Goal: Task Accomplishment & Management: Use online tool/utility

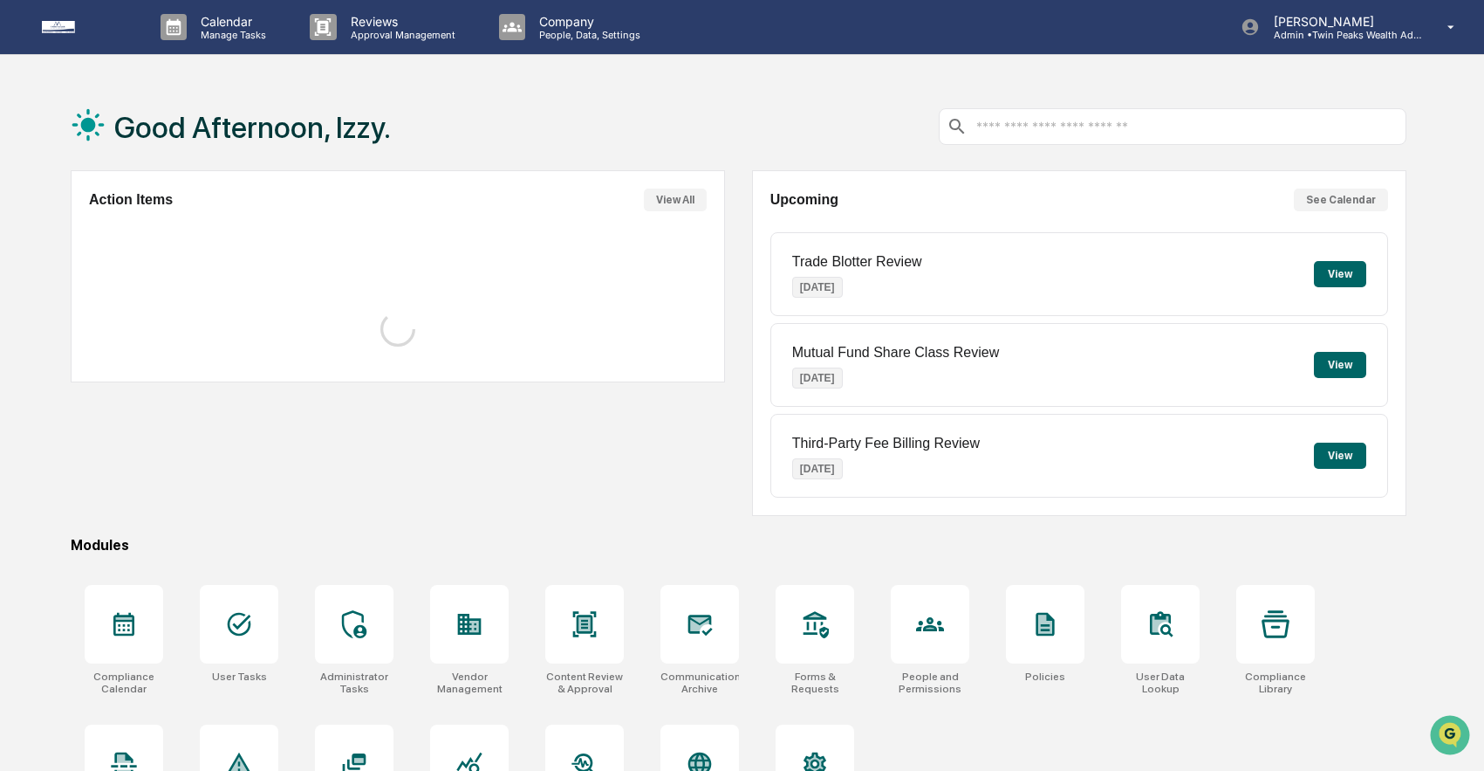
scroll to position [83, 0]
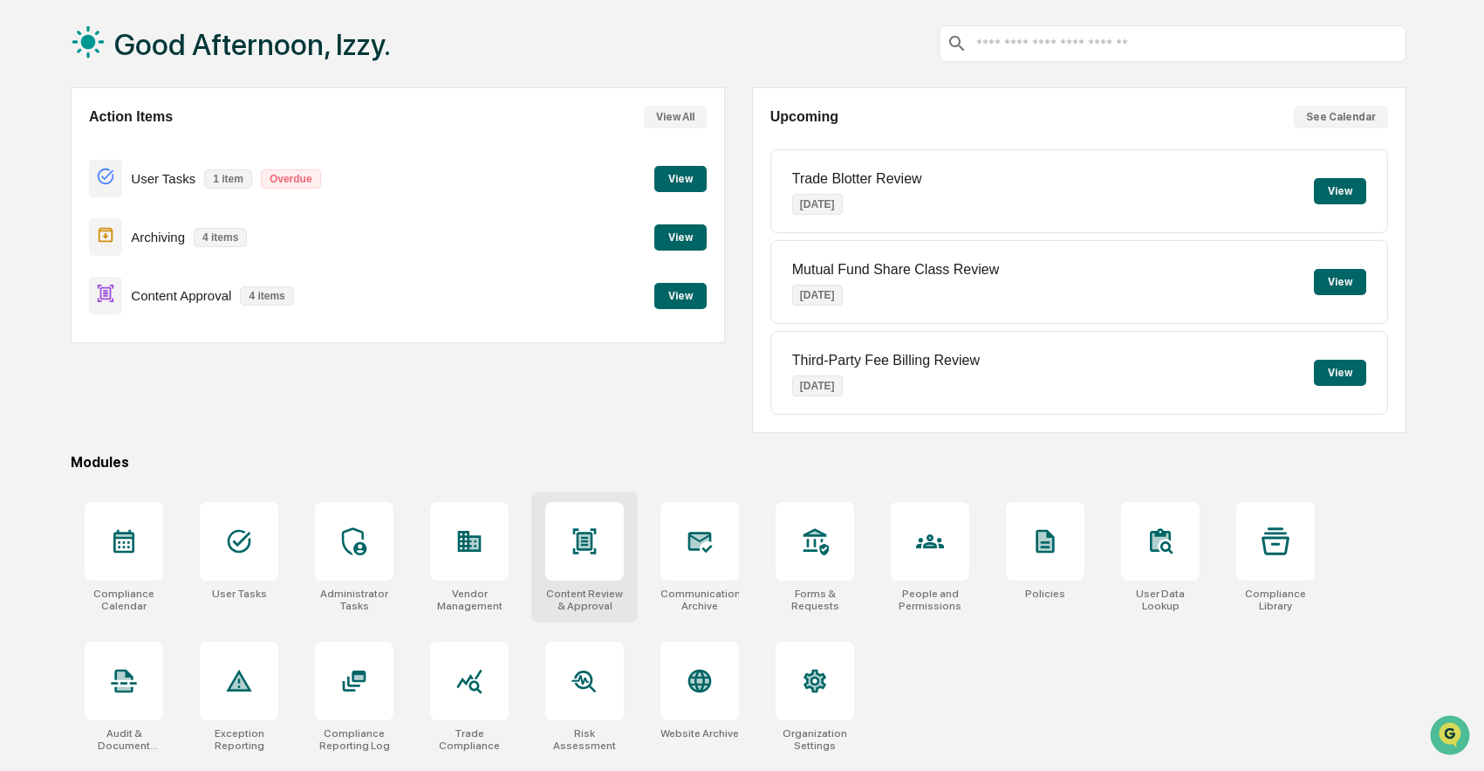
click at [565, 531] on div at bounding box center [584, 541] width 79 height 79
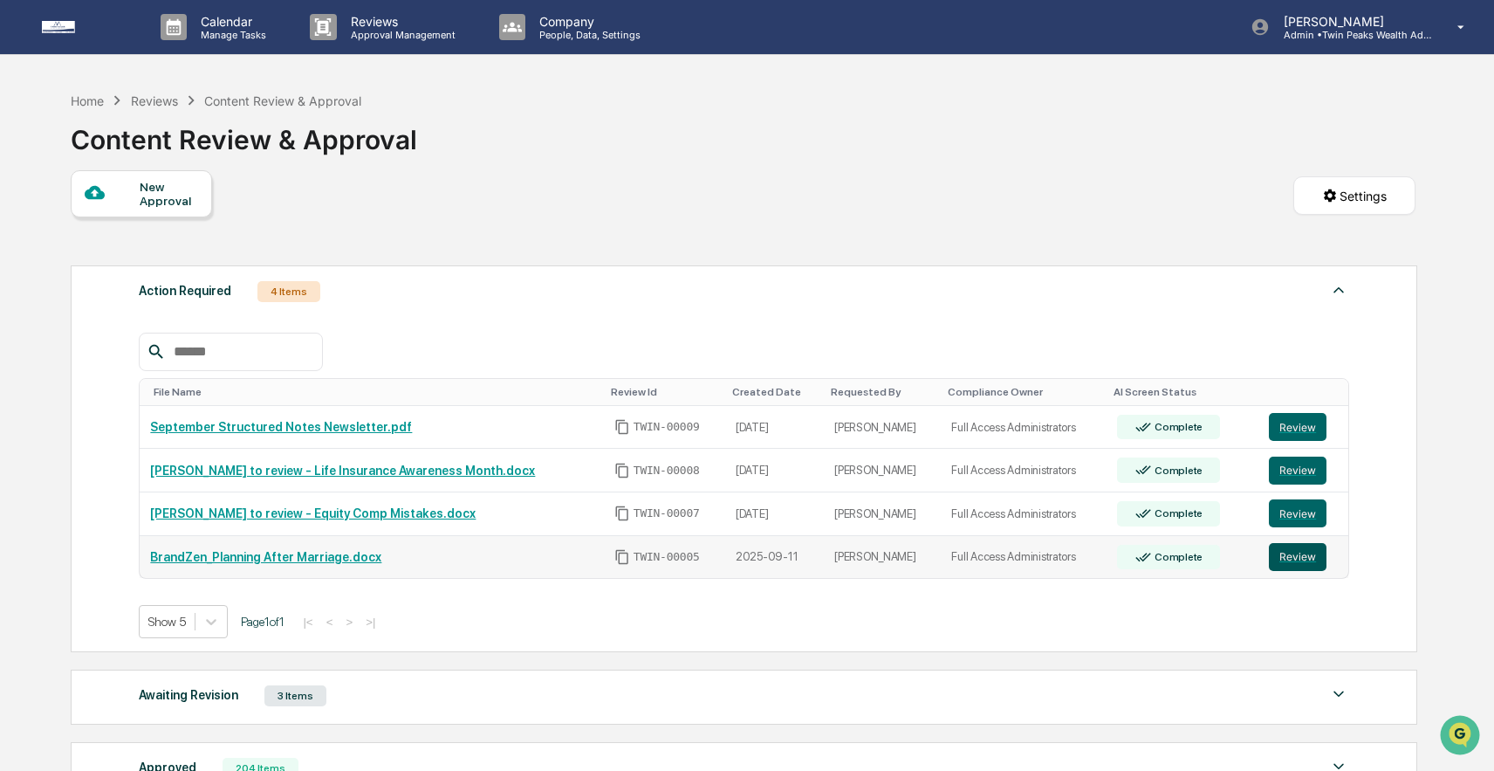
click at [1301, 558] on button "Review" at bounding box center [1298, 557] width 58 height 28
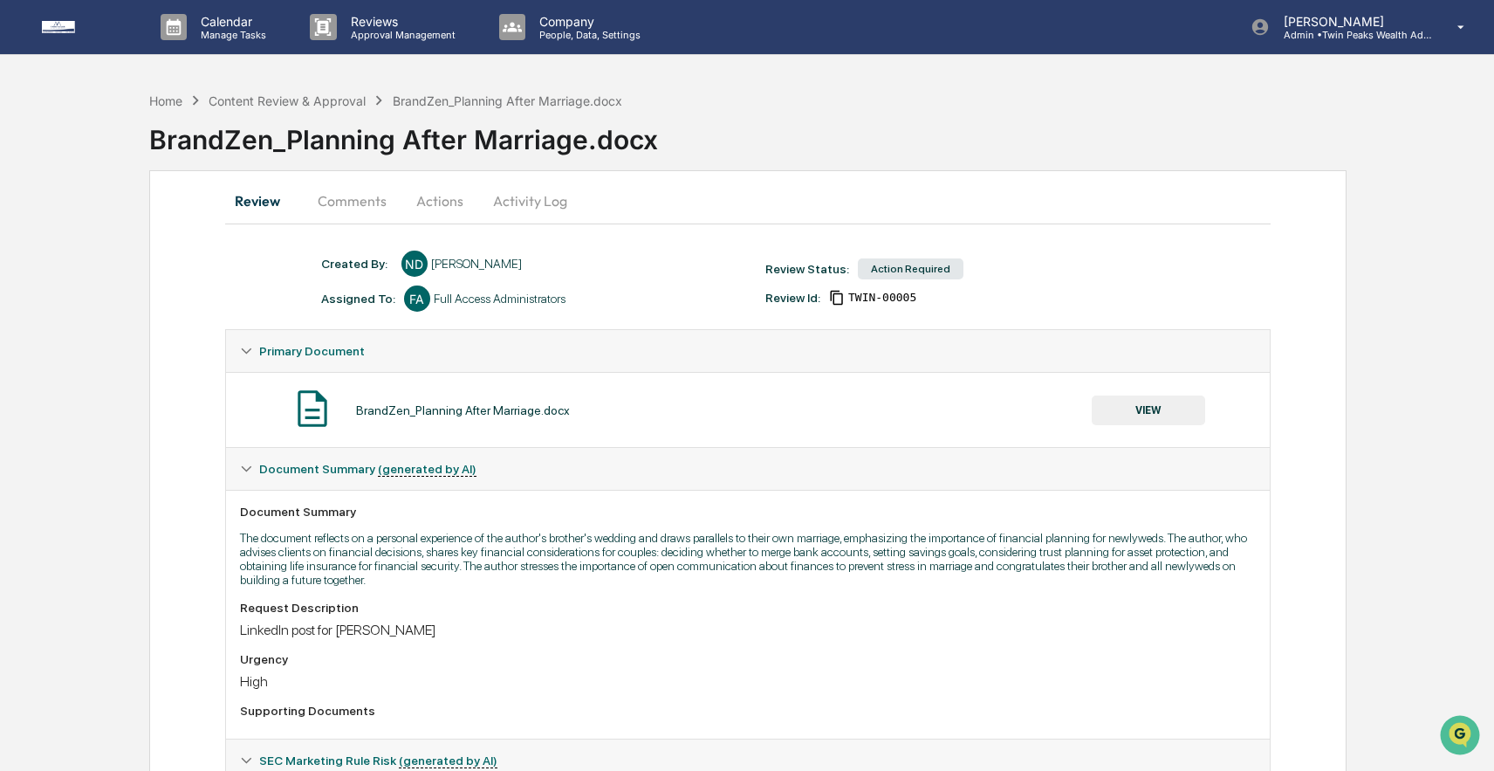
click at [457, 197] on button "Actions" at bounding box center [440, 201] width 79 height 42
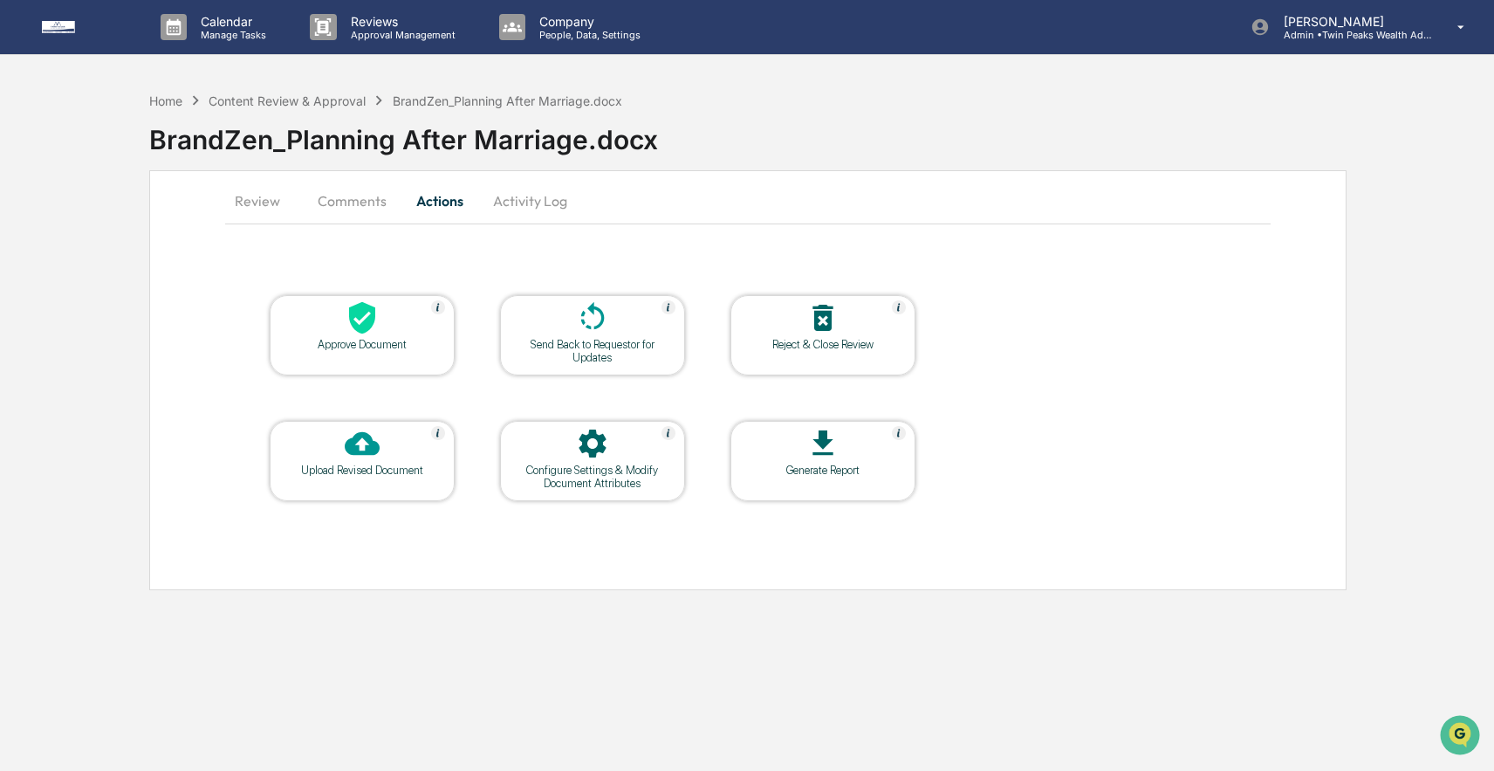
click at [368, 444] on icon at bounding box center [362, 444] width 35 height 24
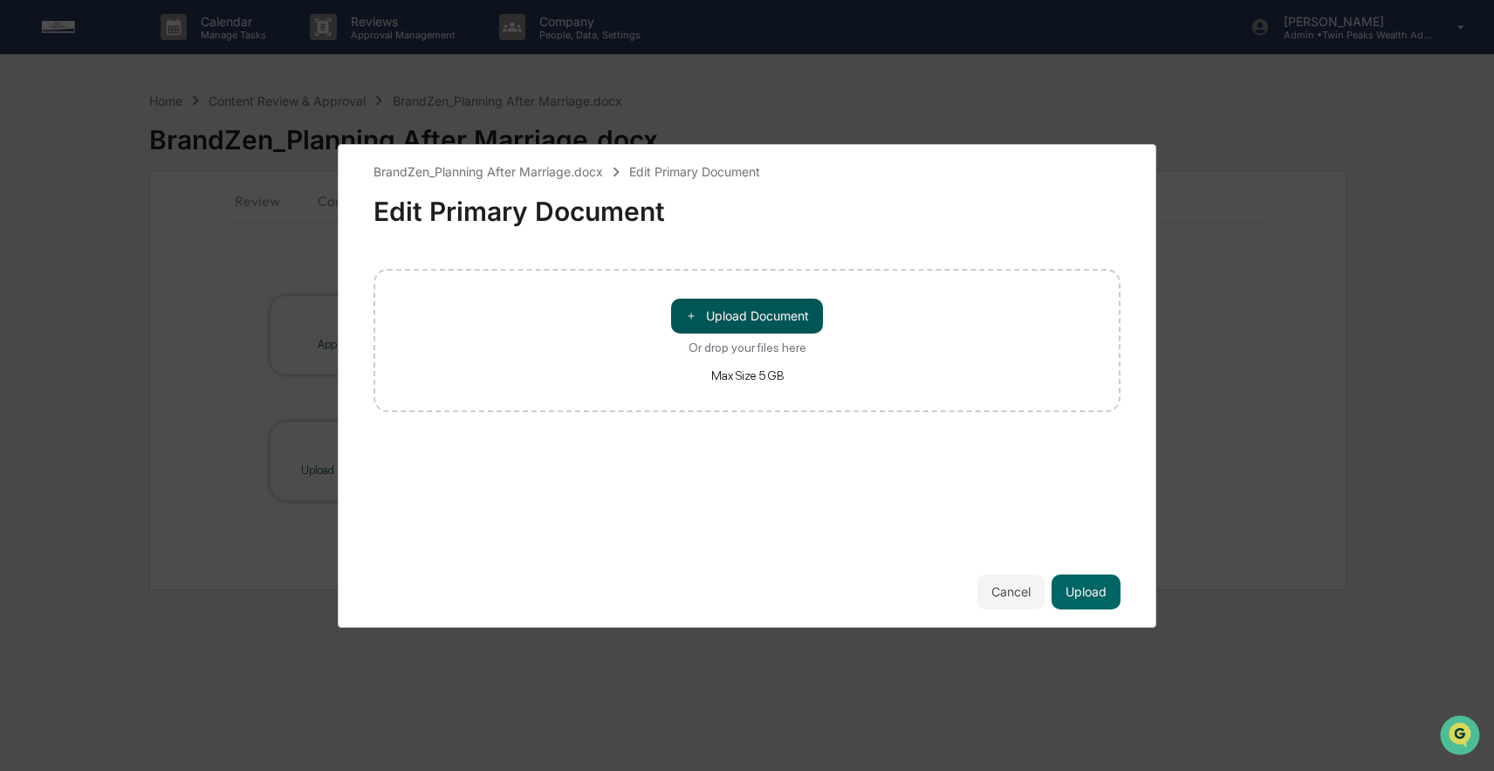
click at [708, 318] on button "＋ Upload Document" at bounding box center [747, 315] width 152 height 35
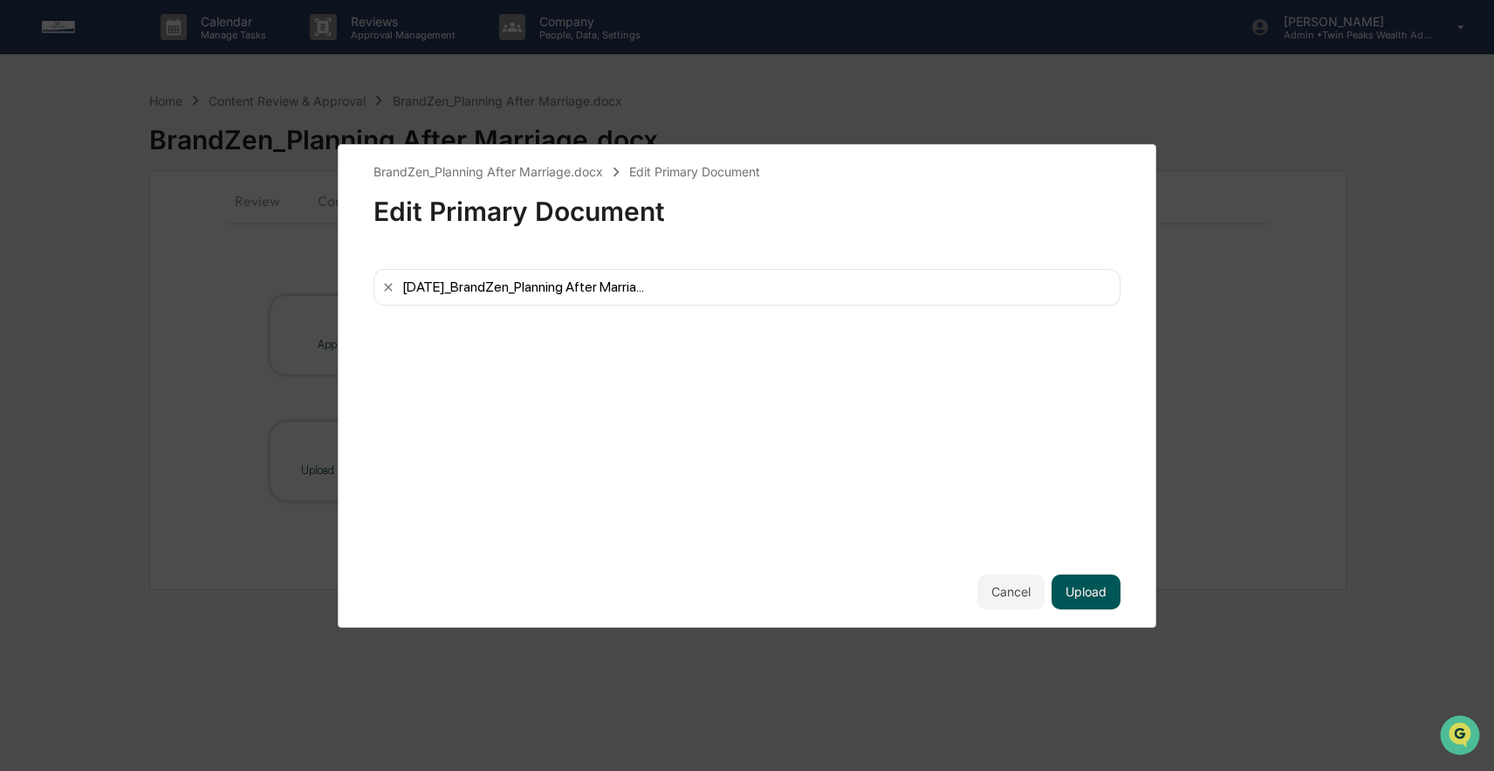
click at [1076, 582] on button "Upload" at bounding box center [1086, 591] width 69 height 35
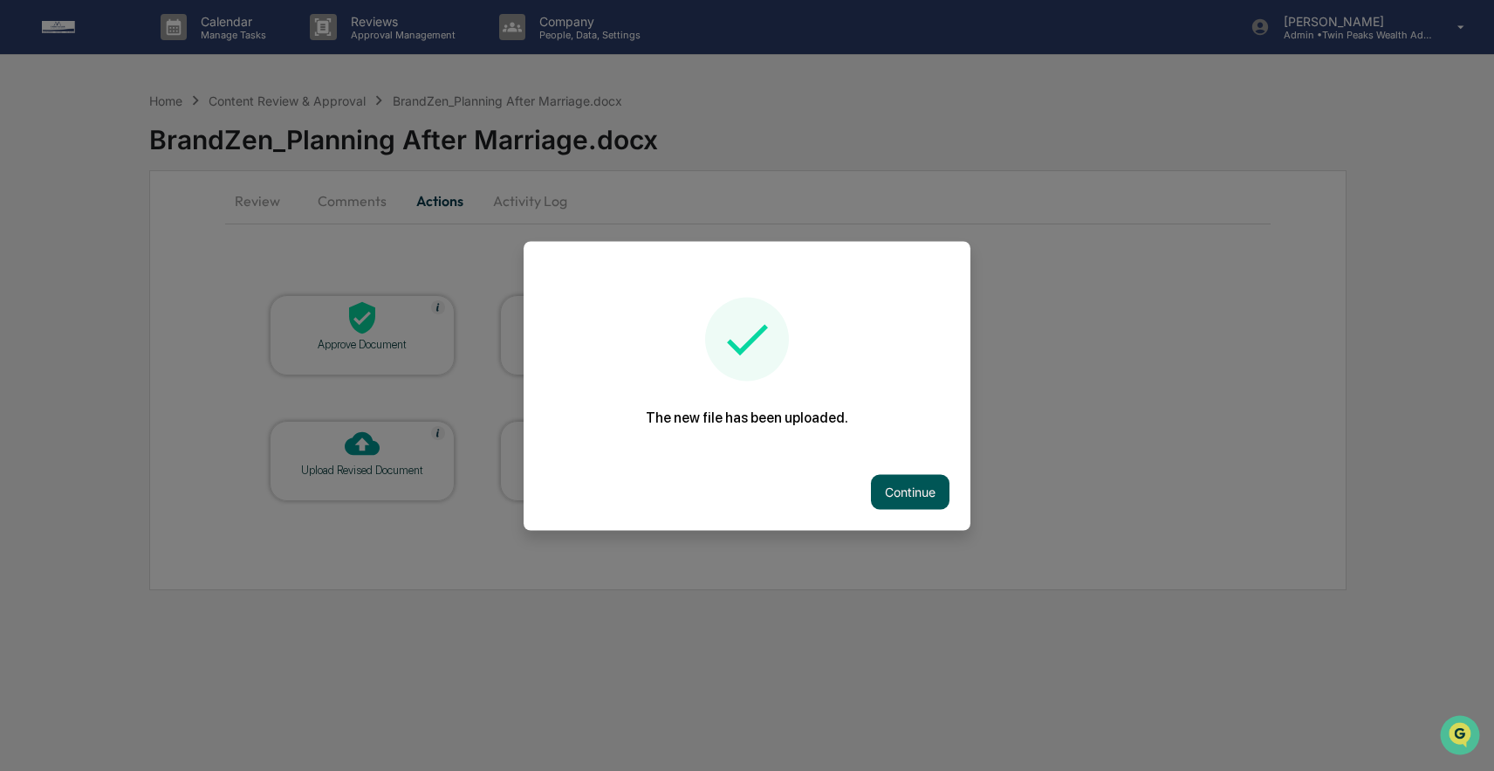
click at [914, 485] on button "Continue" at bounding box center [910, 491] width 79 height 35
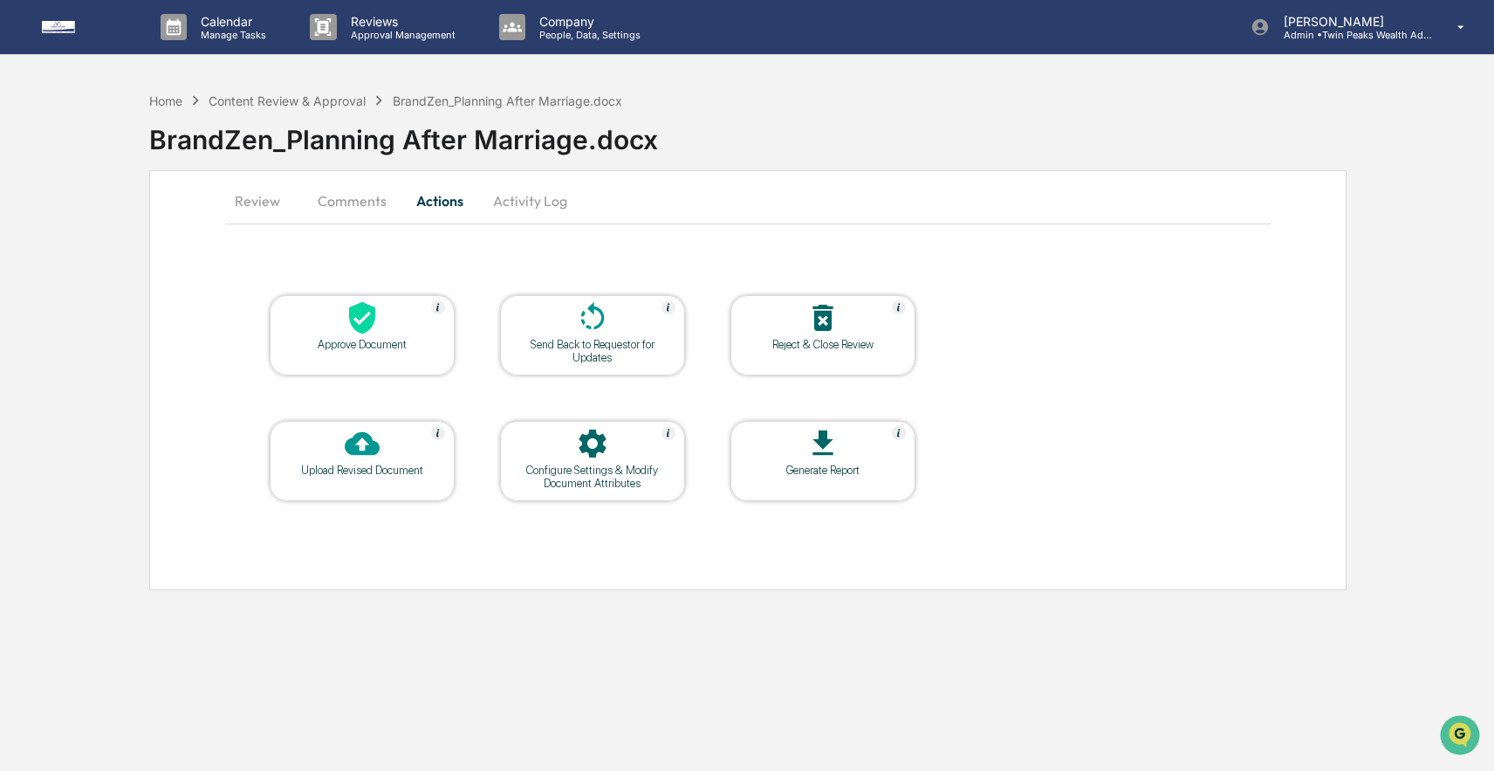
click at [271, 195] on button "Review" at bounding box center [264, 201] width 79 height 42
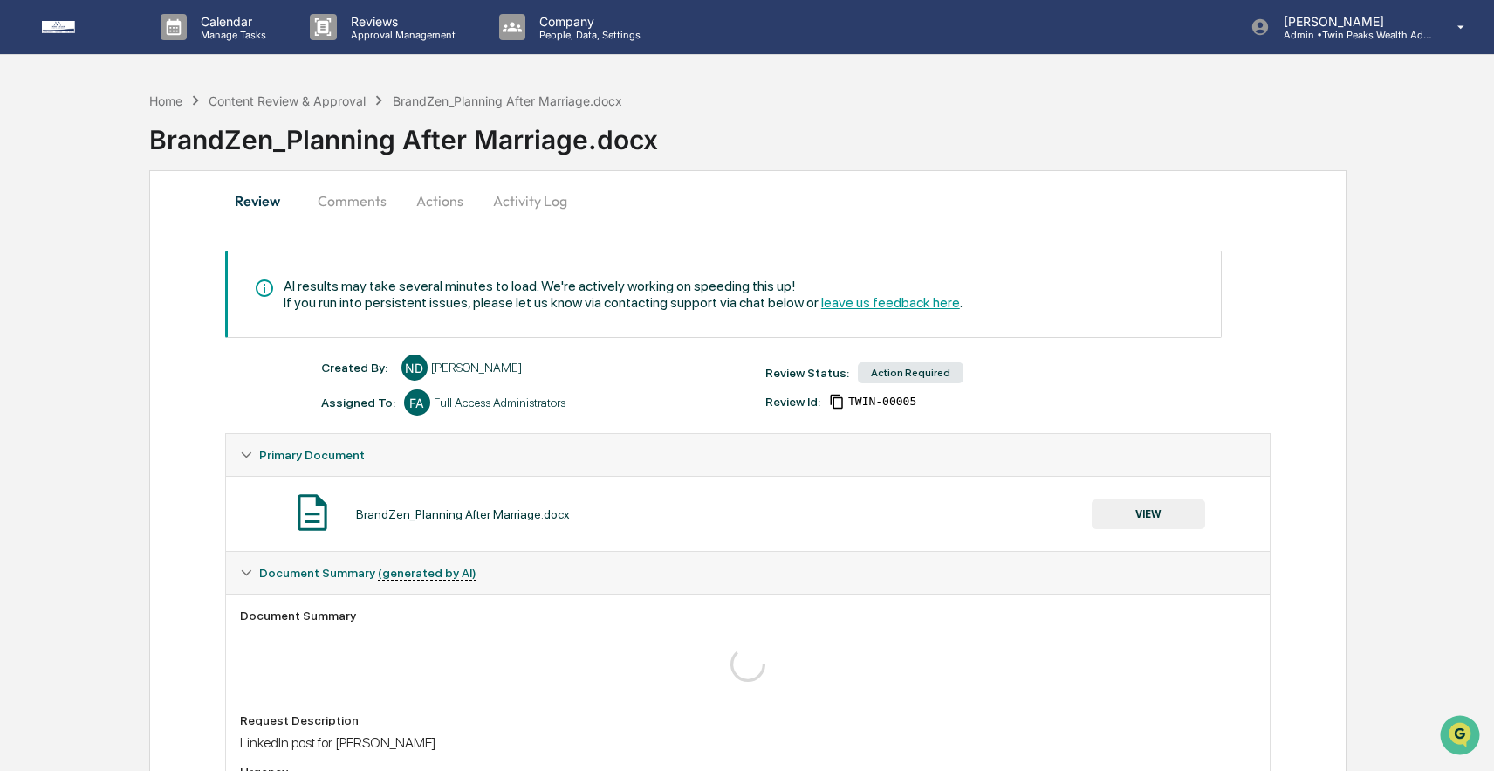
click at [441, 198] on button "Actions" at bounding box center [440, 201] width 79 height 42
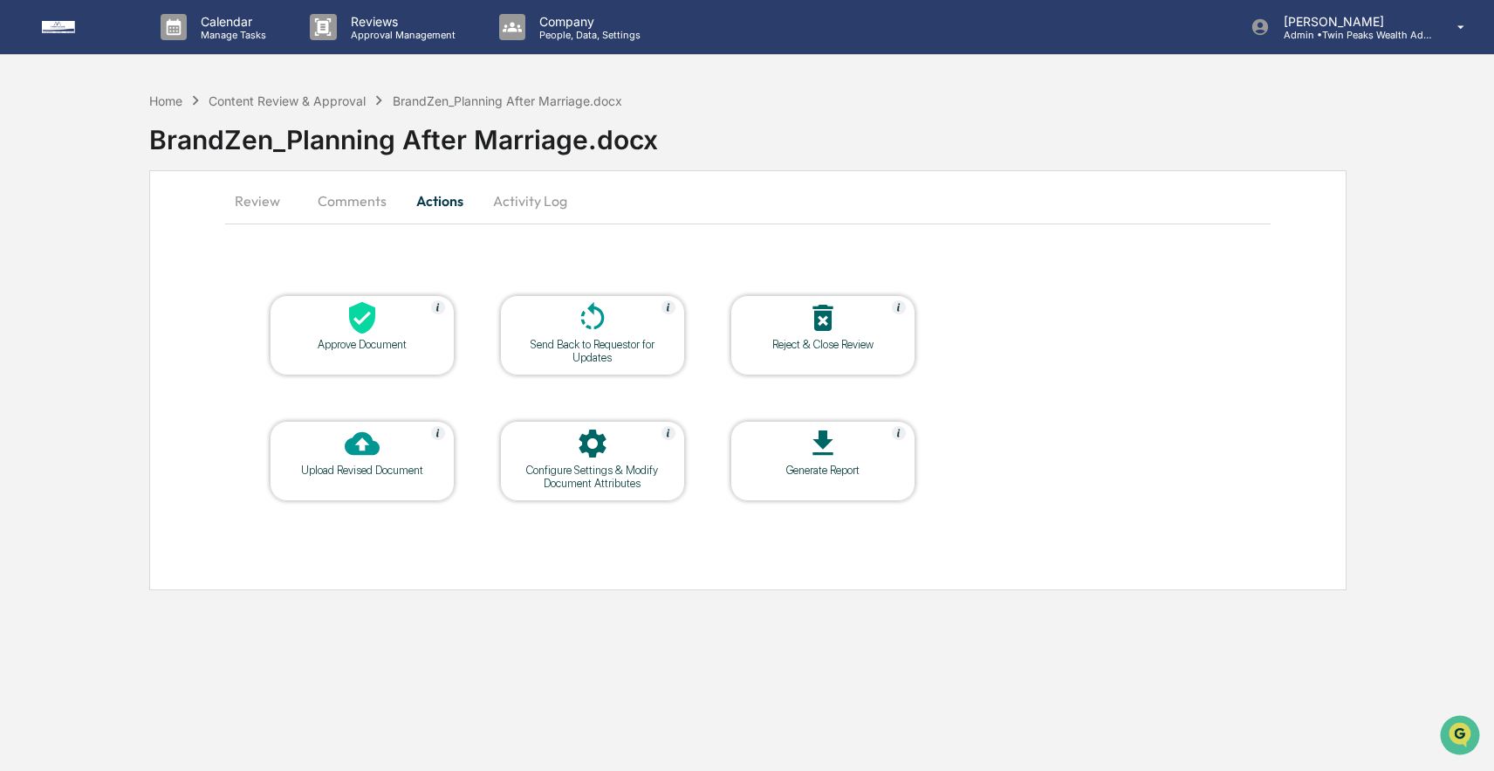
click at [596, 313] on icon at bounding box center [592, 317] width 35 height 35
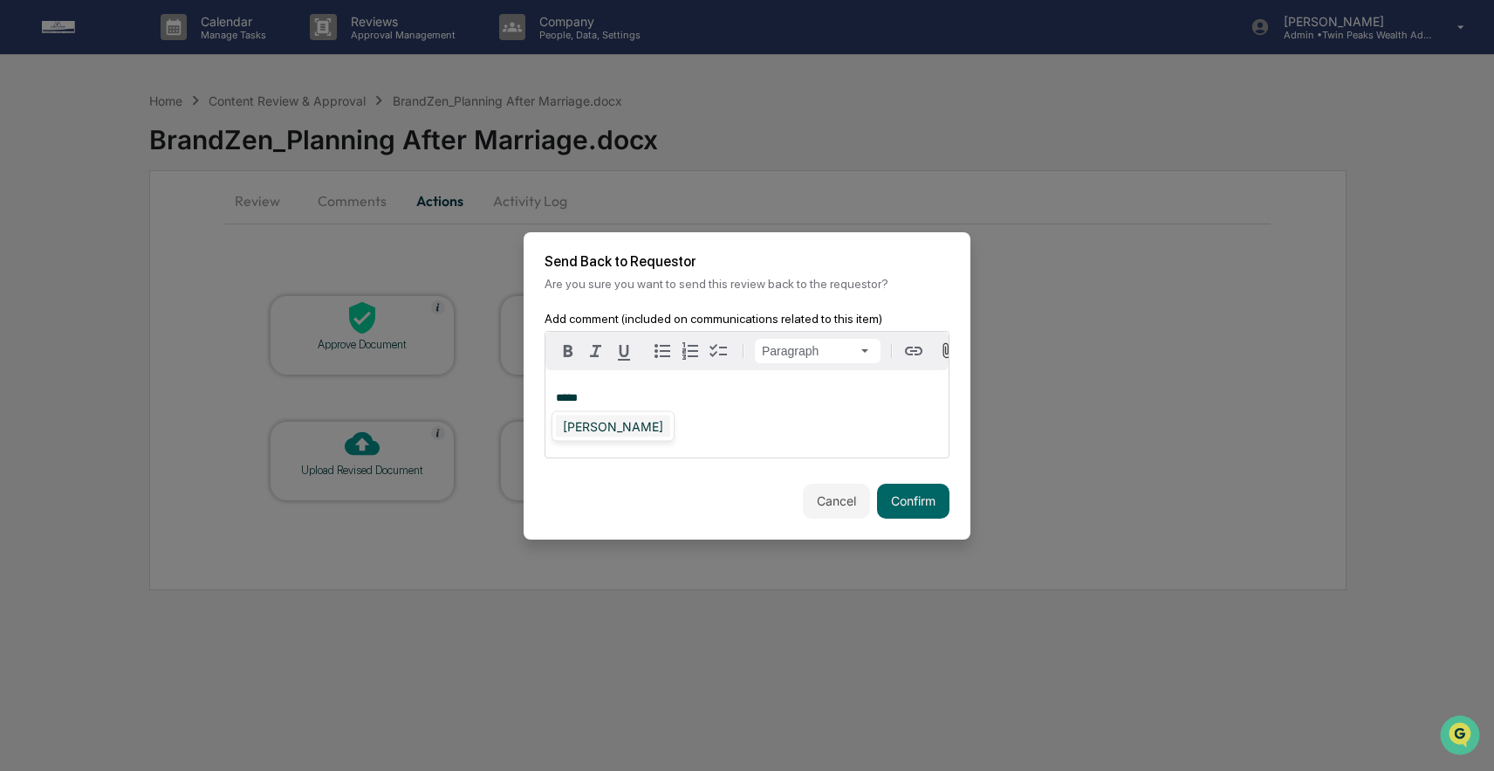
click at [593, 424] on div "[PERSON_NAME]" at bounding box center [613, 426] width 114 height 22
click at [916, 498] on button "Confirm" at bounding box center [913, 500] width 72 height 35
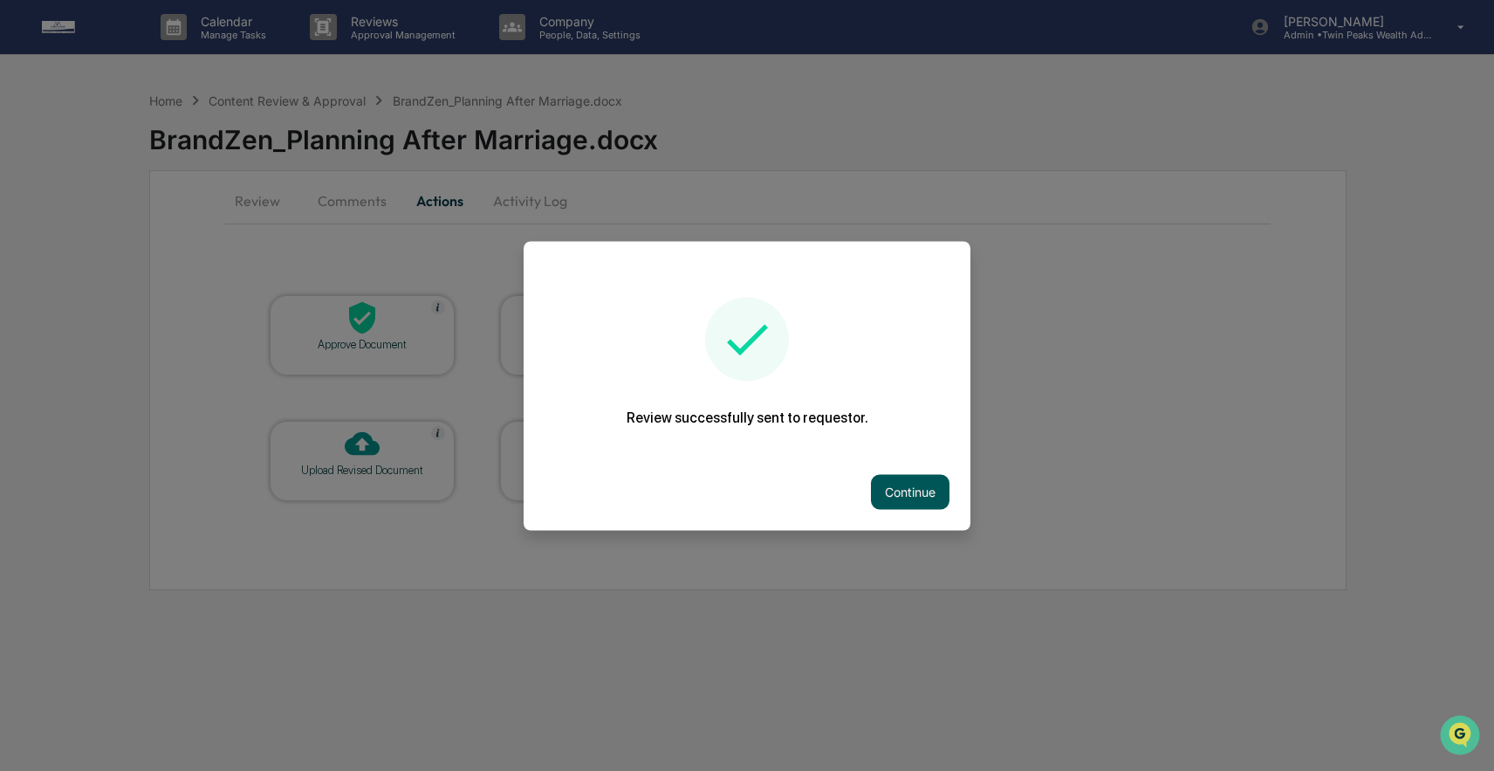
click at [914, 483] on button "Continue" at bounding box center [910, 491] width 79 height 35
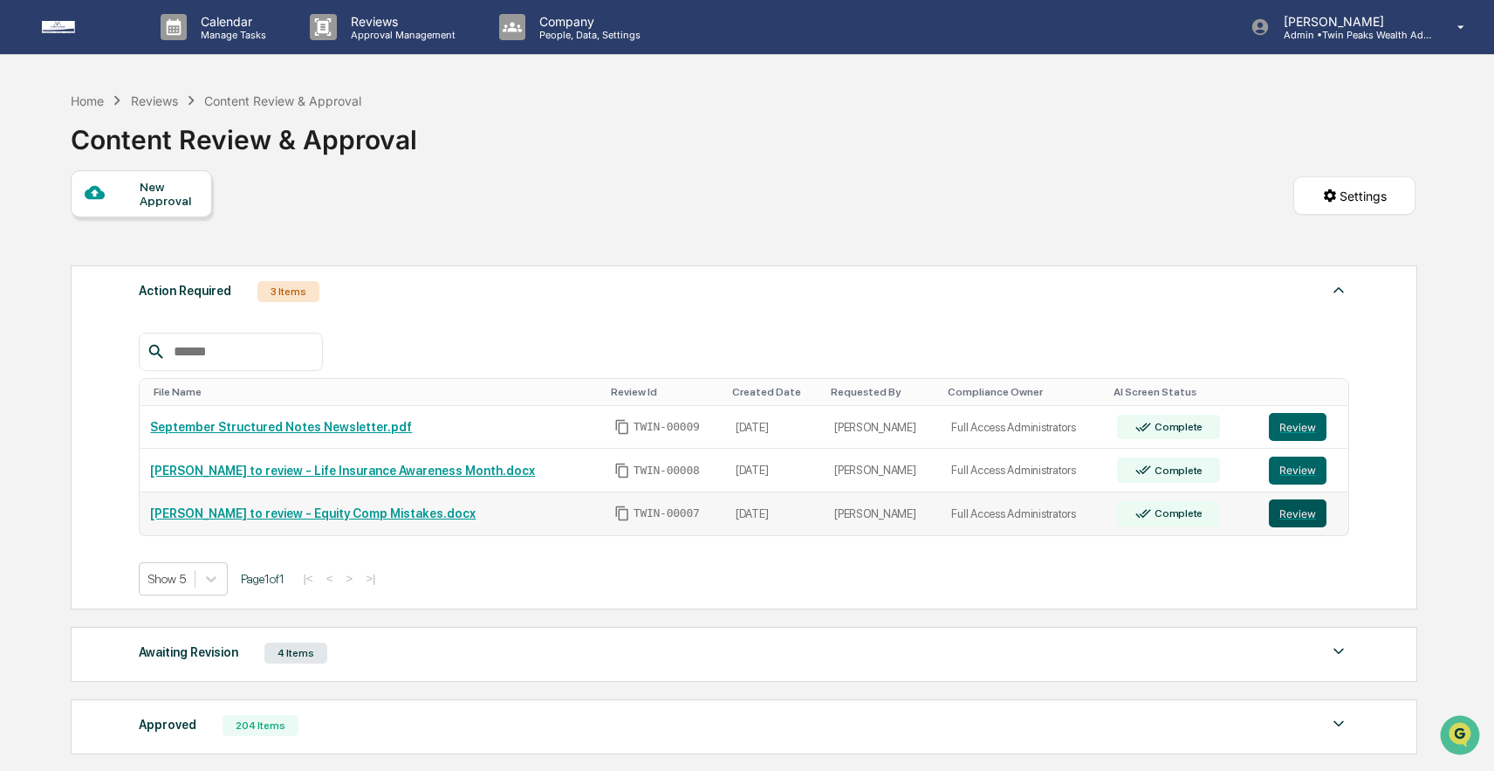
click at [1291, 506] on button "Review" at bounding box center [1298, 513] width 58 height 28
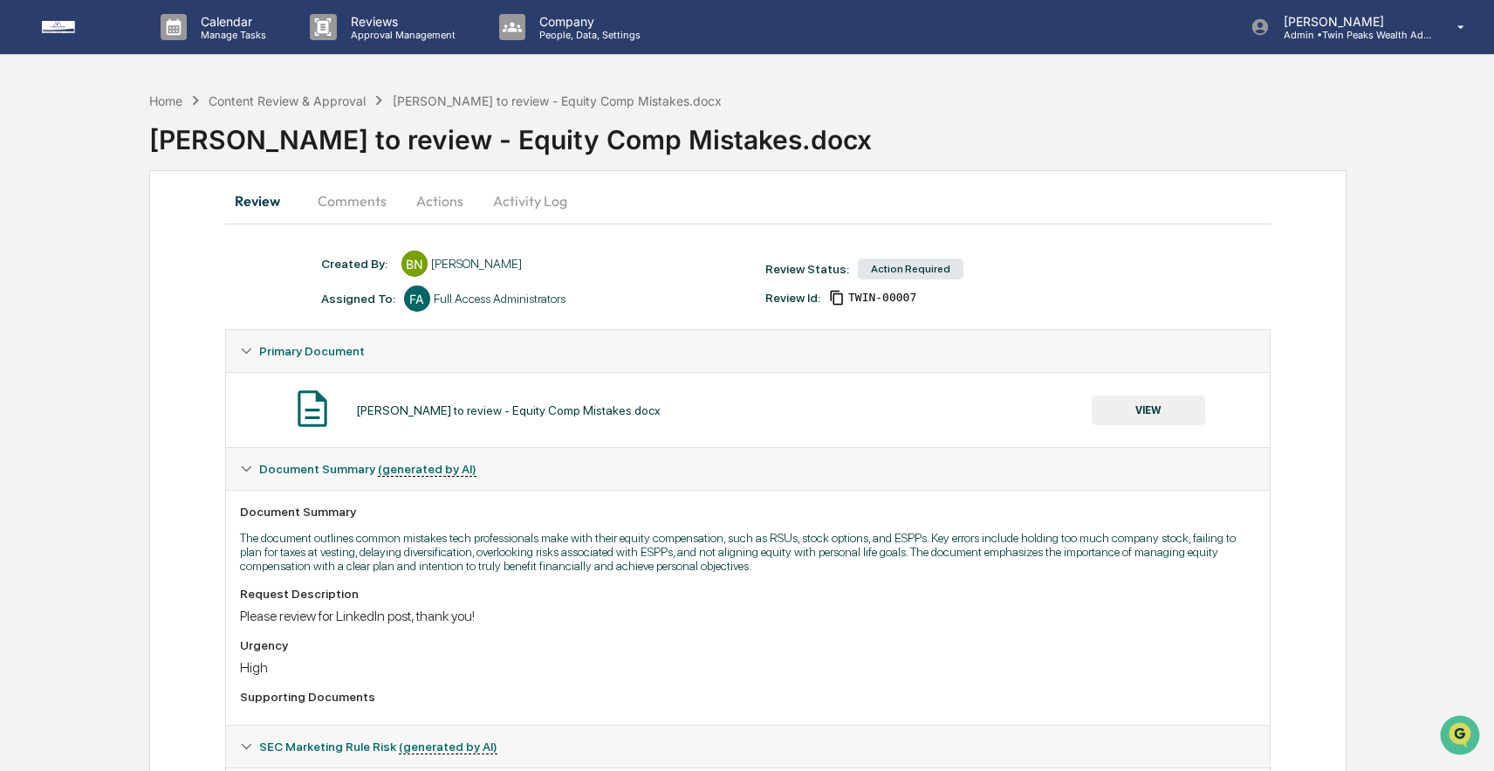
click at [435, 202] on button "Actions" at bounding box center [440, 201] width 79 height 42
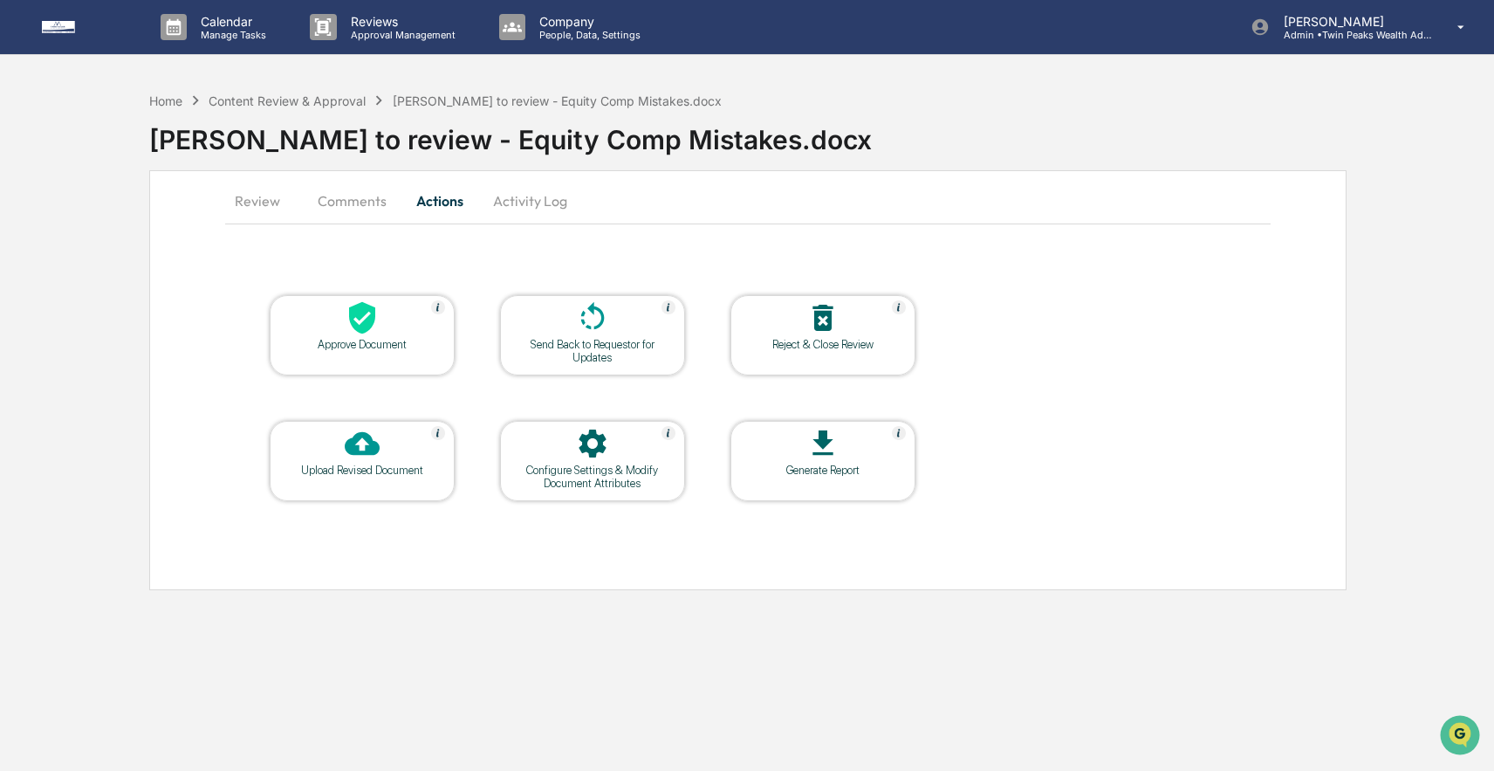
click at [389, 440] on div at bounding box center [362, 445] width 175 height 38
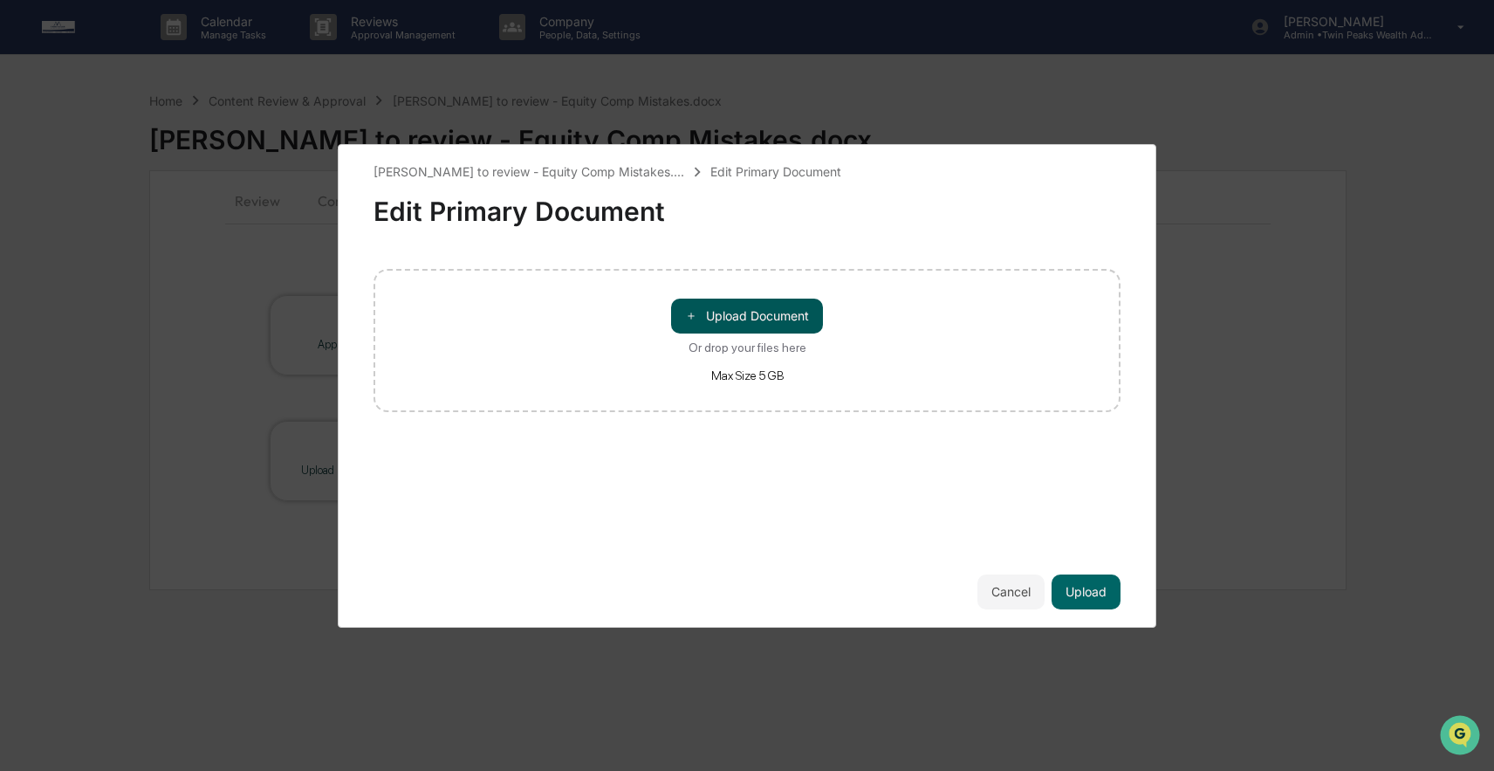
click at [732, 302] on button "＋ Upload Document" at bounding box center [747, 315] width 152 height 35
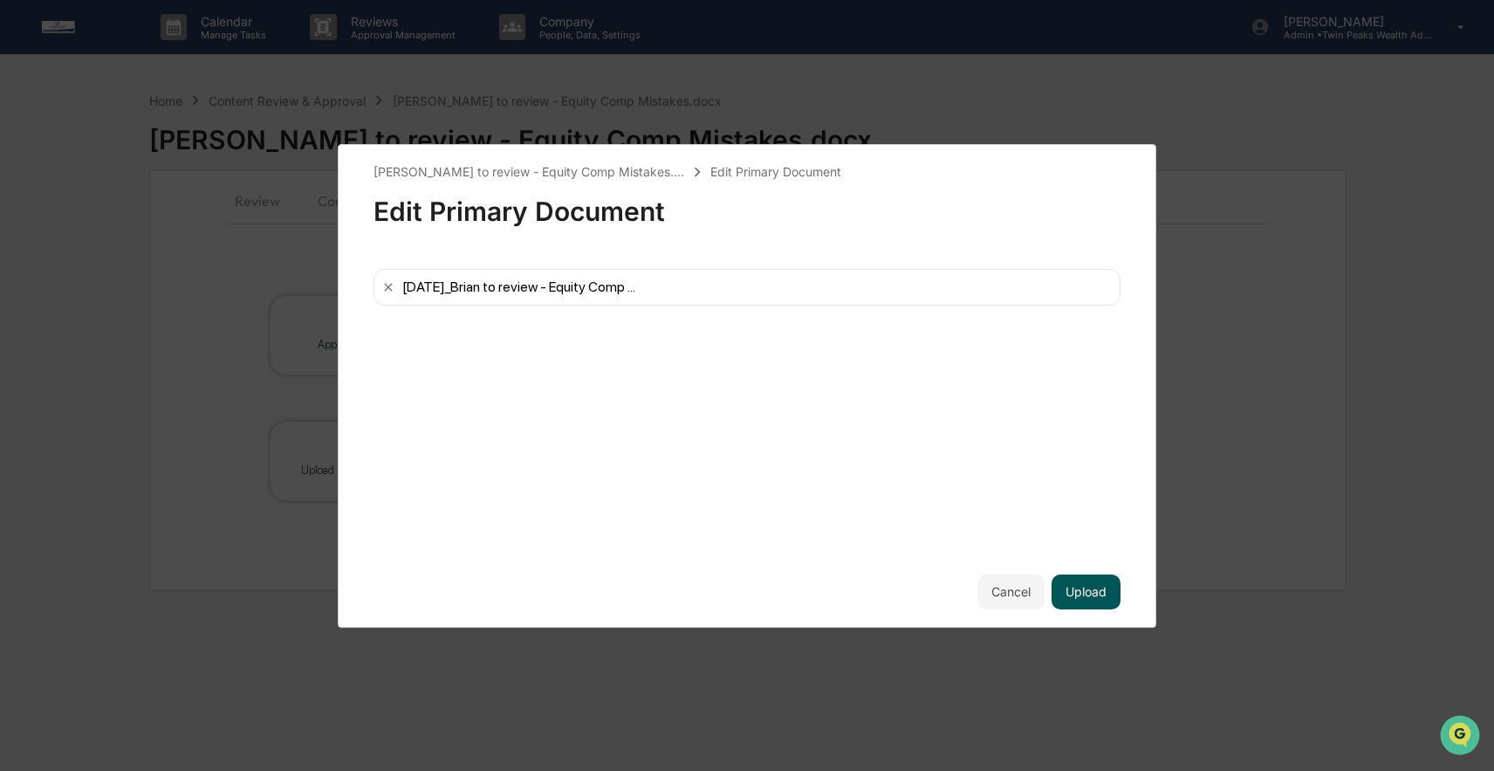
click at [1077, 581] on button "Upload" at bounding box center [1086, 591] width 69 height 35
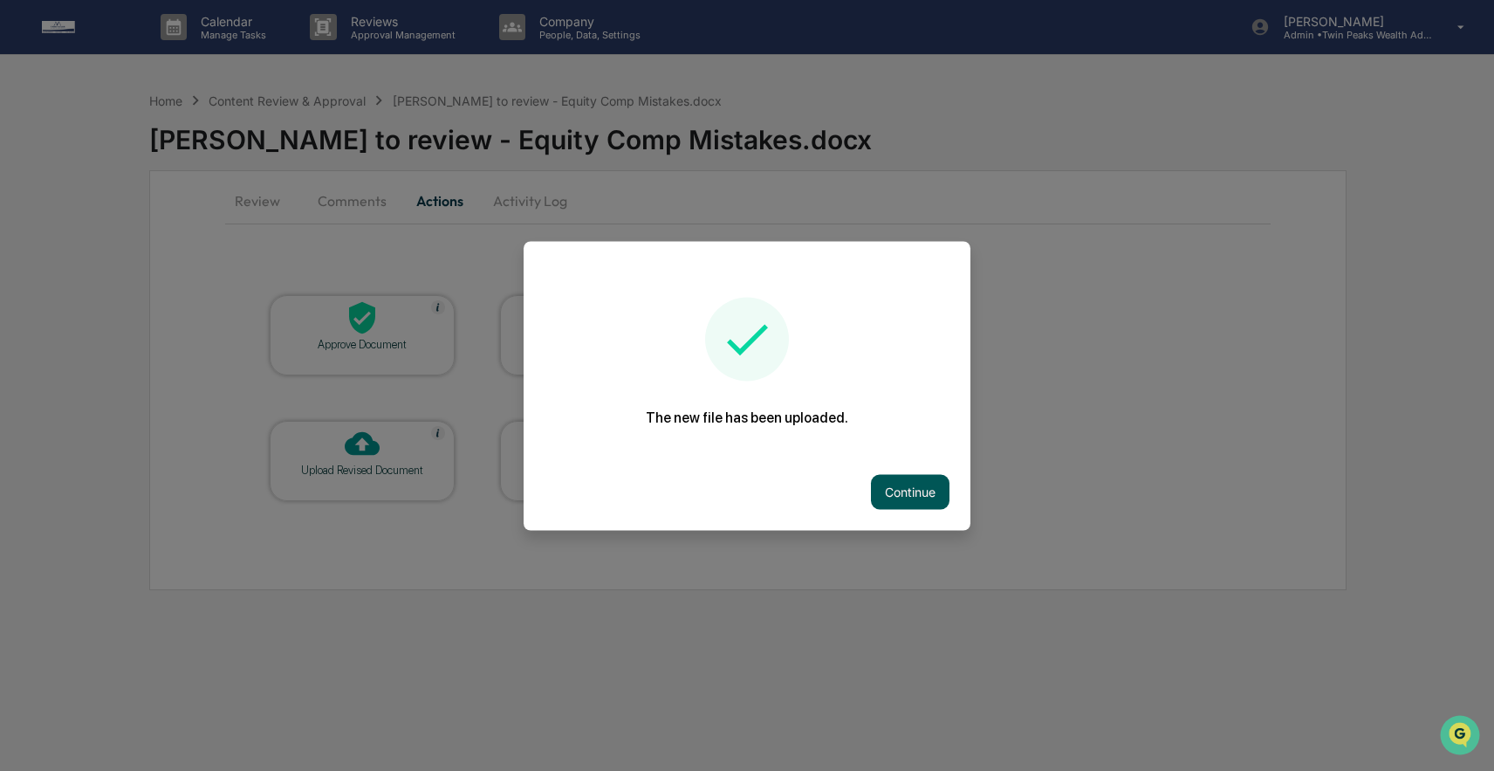
click at [916, 485] on button "Continue" at bounding box center [910, 491] width 79 height 35
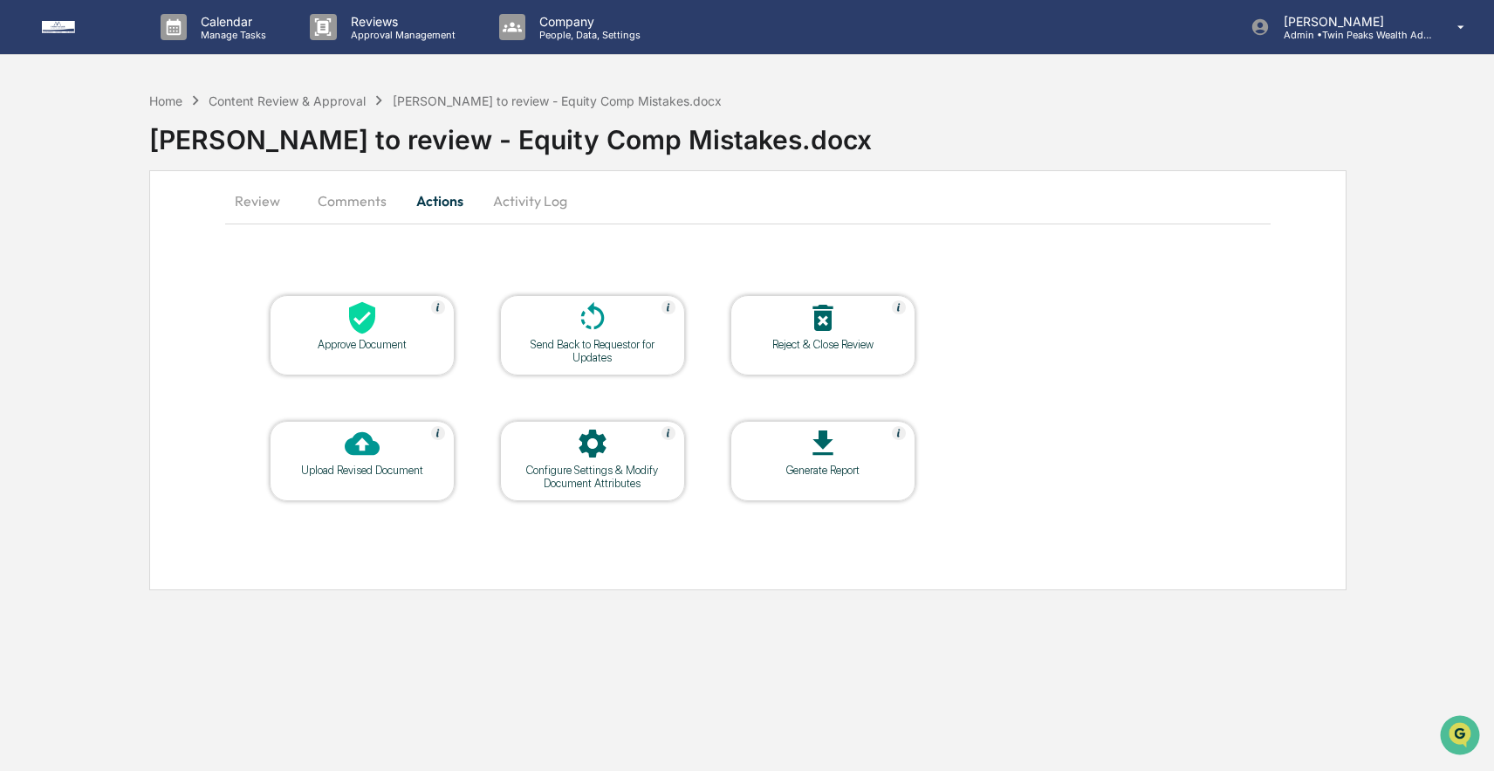
click at [586, 325] on icon at bounding box center [593, 316] width 24 height 28
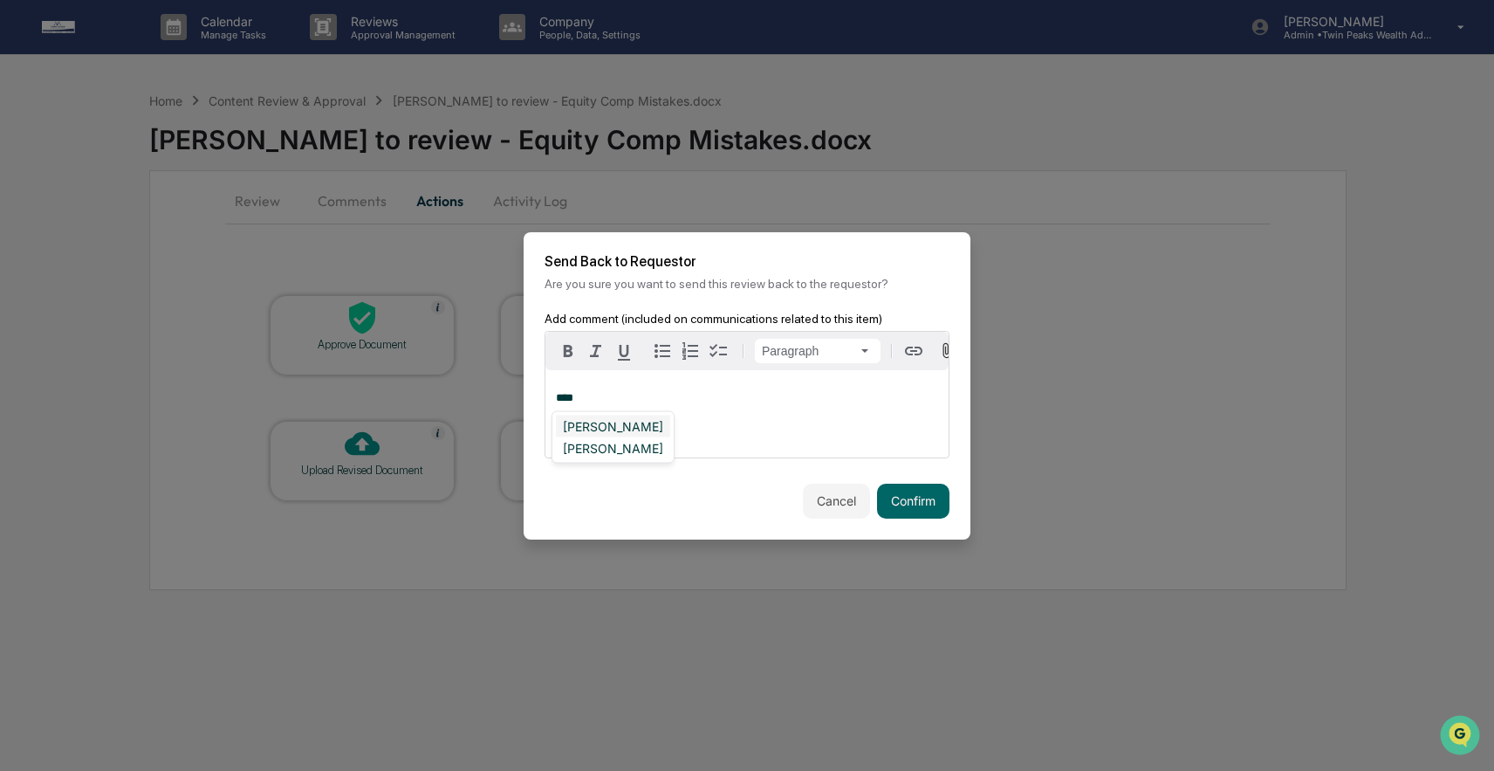
click at [613, 422] on div "[PERSON_NAME]" at bounding box center [613, 426] width 114 height 22
click at [920, 499] on button "Confirm" at bounding box center [913, 500] width 72 height 35
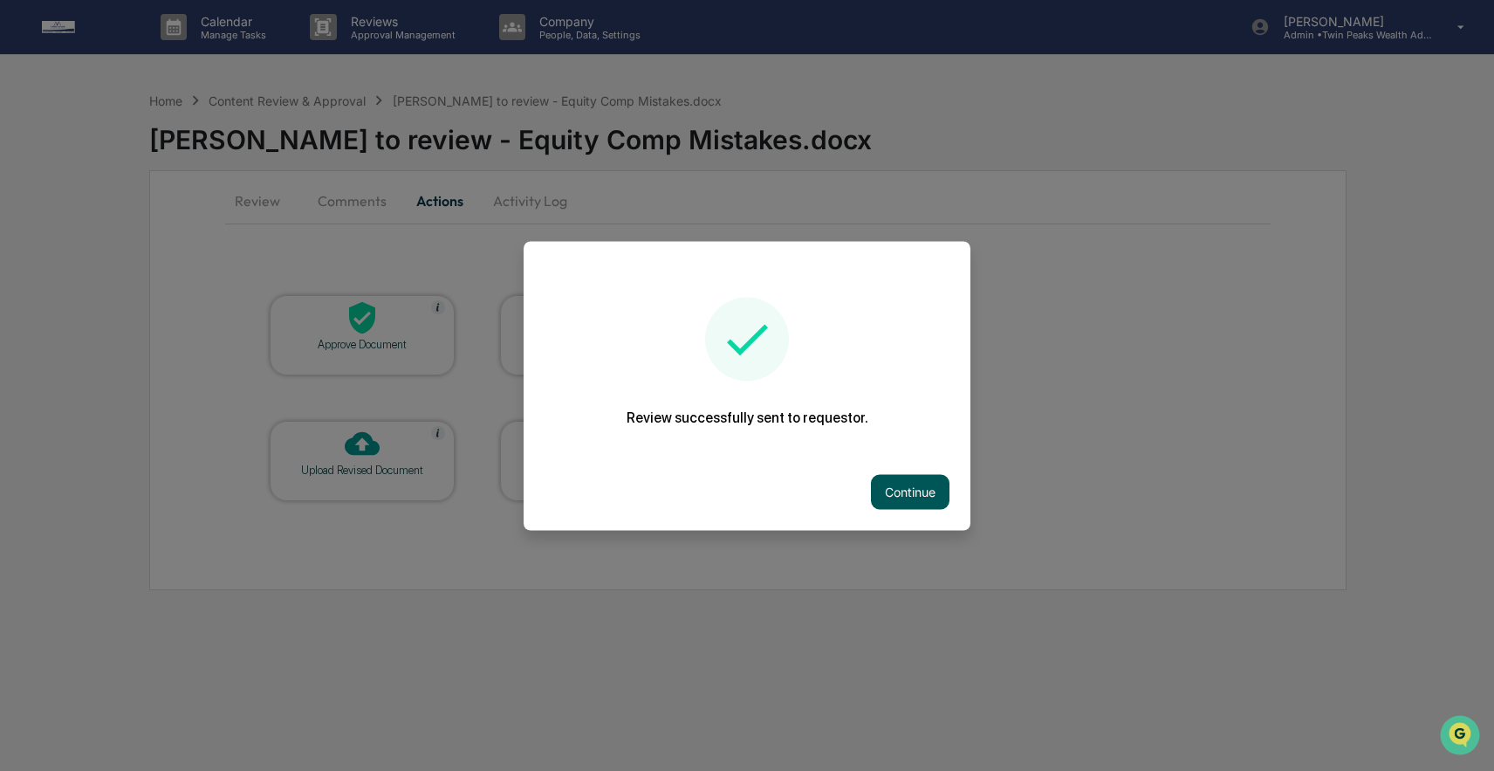
click at [901, 494] on button "Continue" at bounding box center [910, 491] width 79 height 35
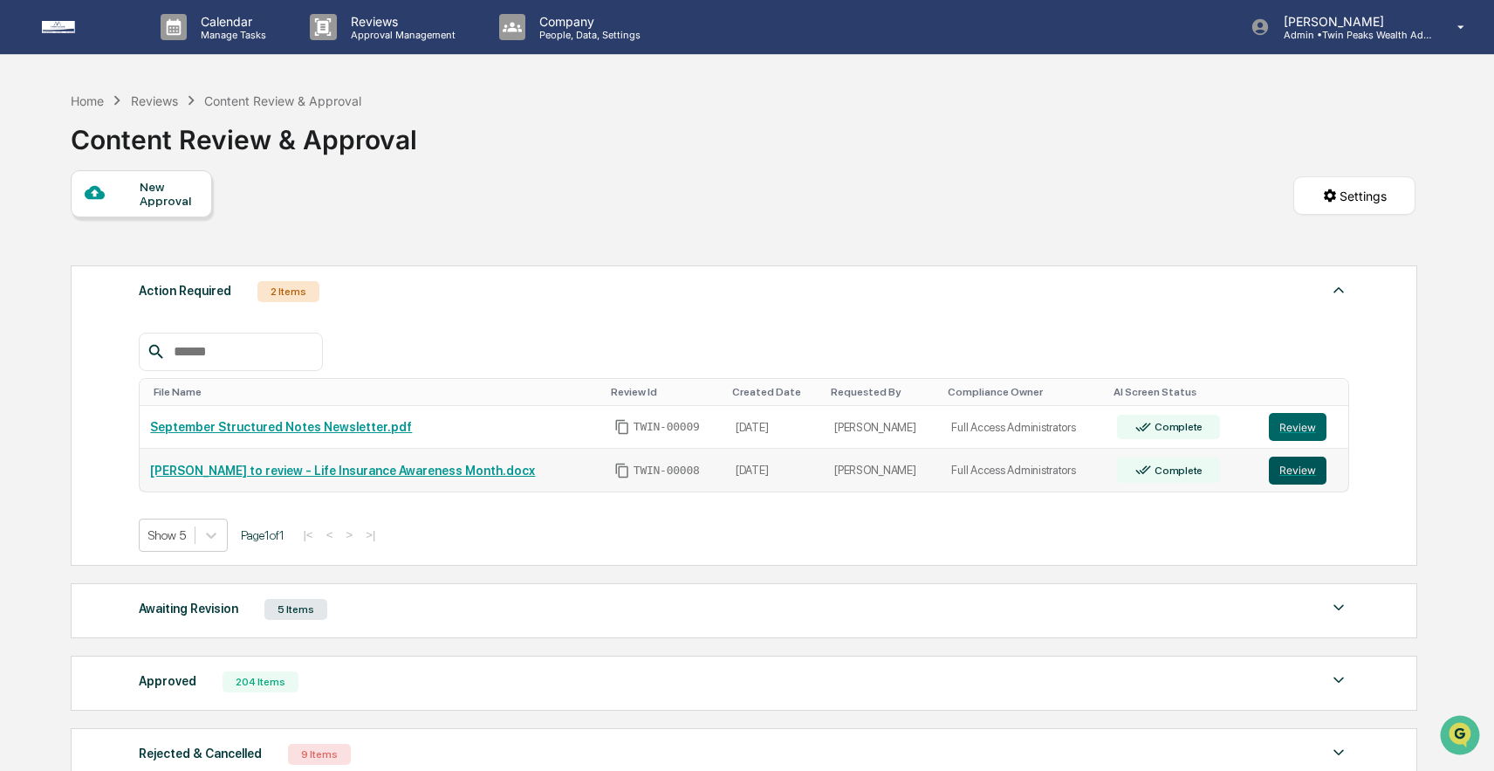
click at [1297, 474] on button "Review" at bounding box center [1298, 470] width 58 height 28
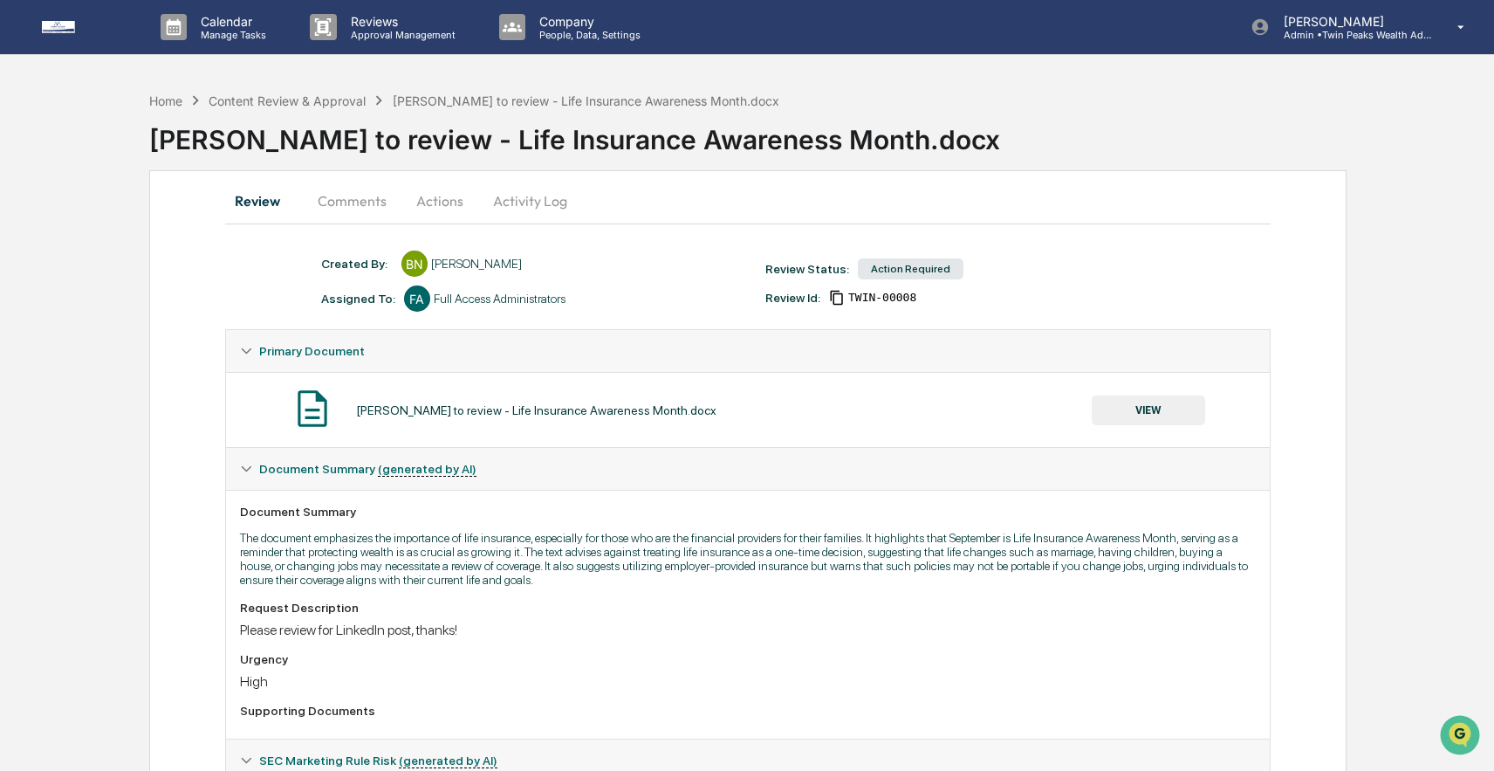
click at [547, 200] on button "Activity Log" at bounding box center [530, 201] width 102 height 42
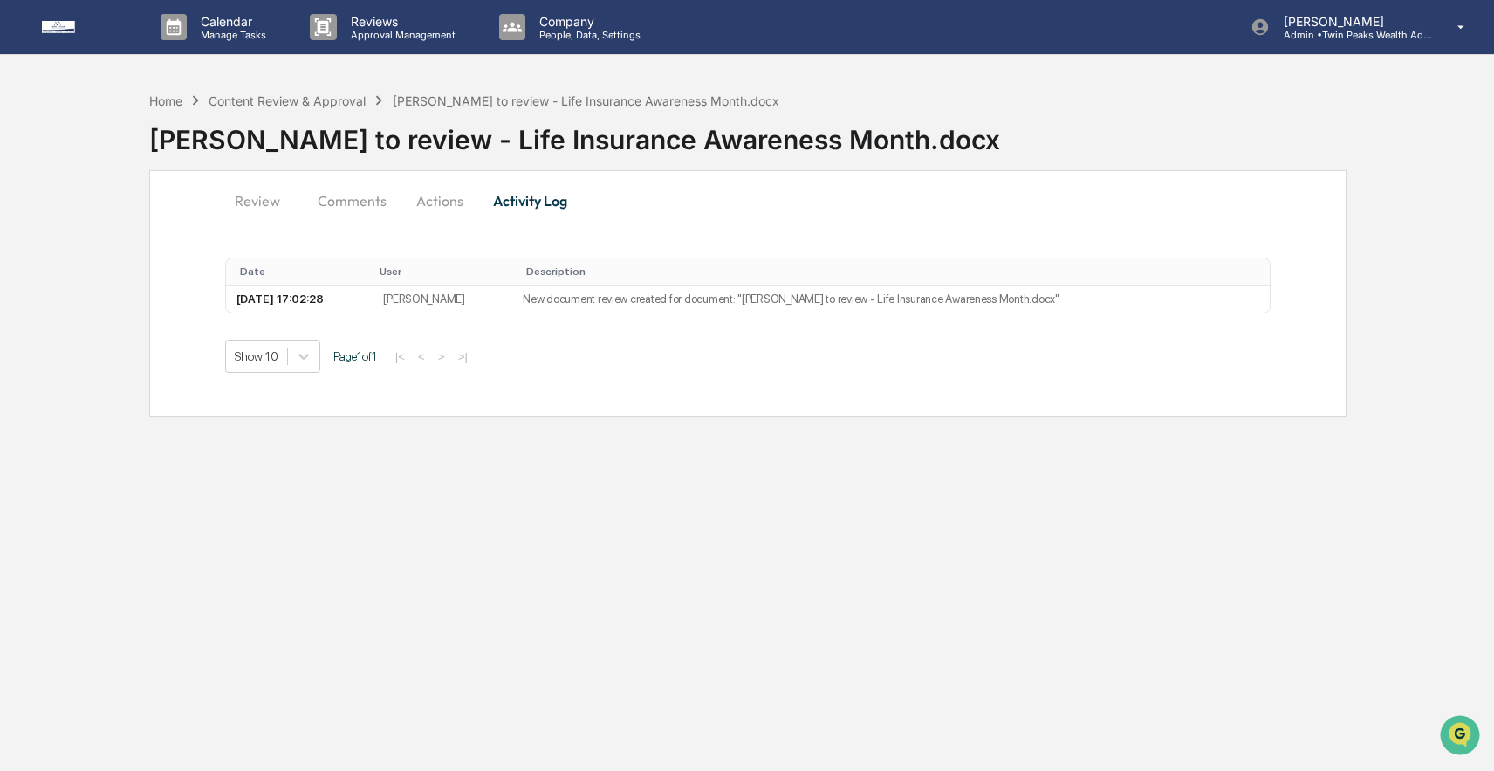
click at [348, 197] on button "Comments" at bounding box center [352, 201] width 97 height 42
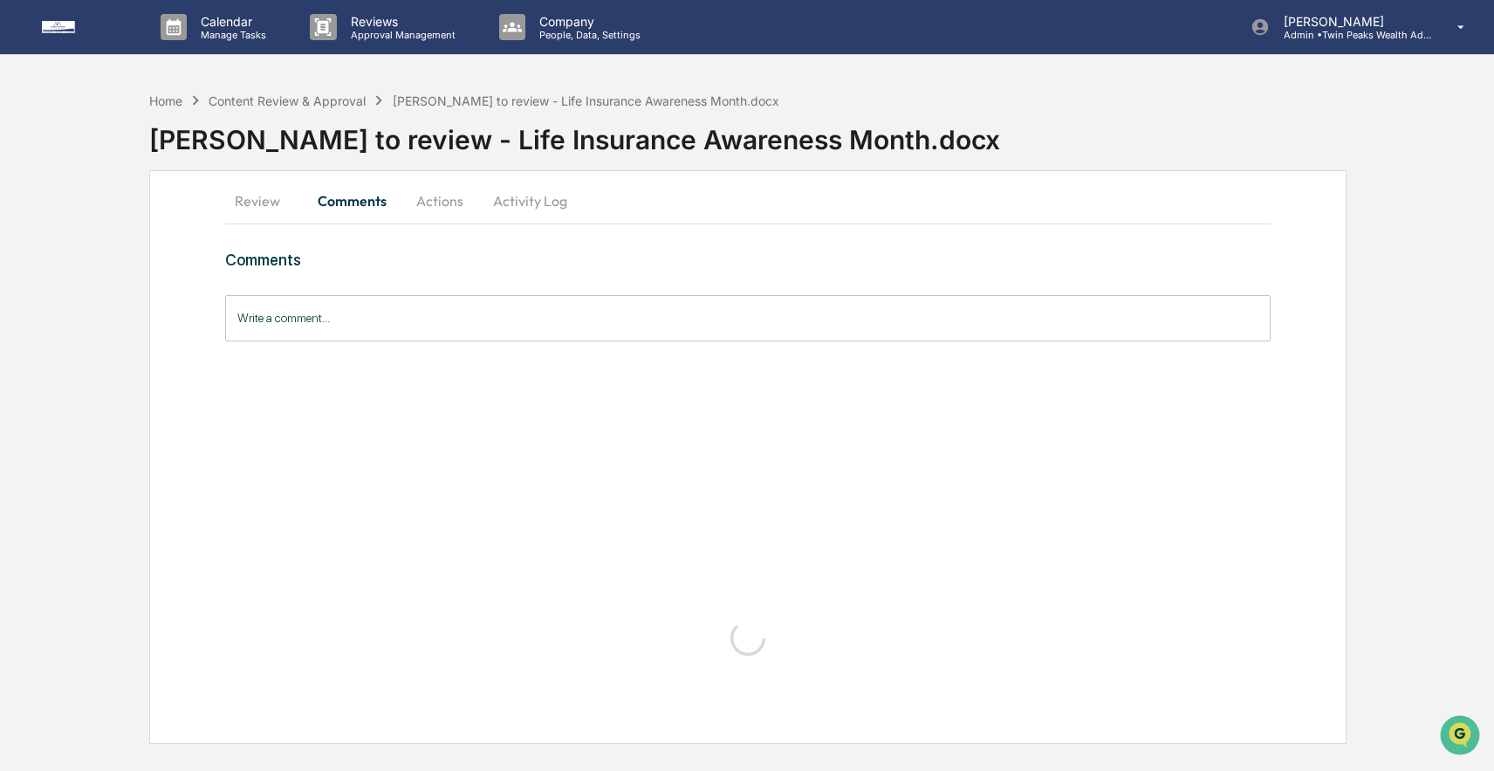
click at [277, 197] on button "Review" at bounding box center [264, 201] width 79 height 42
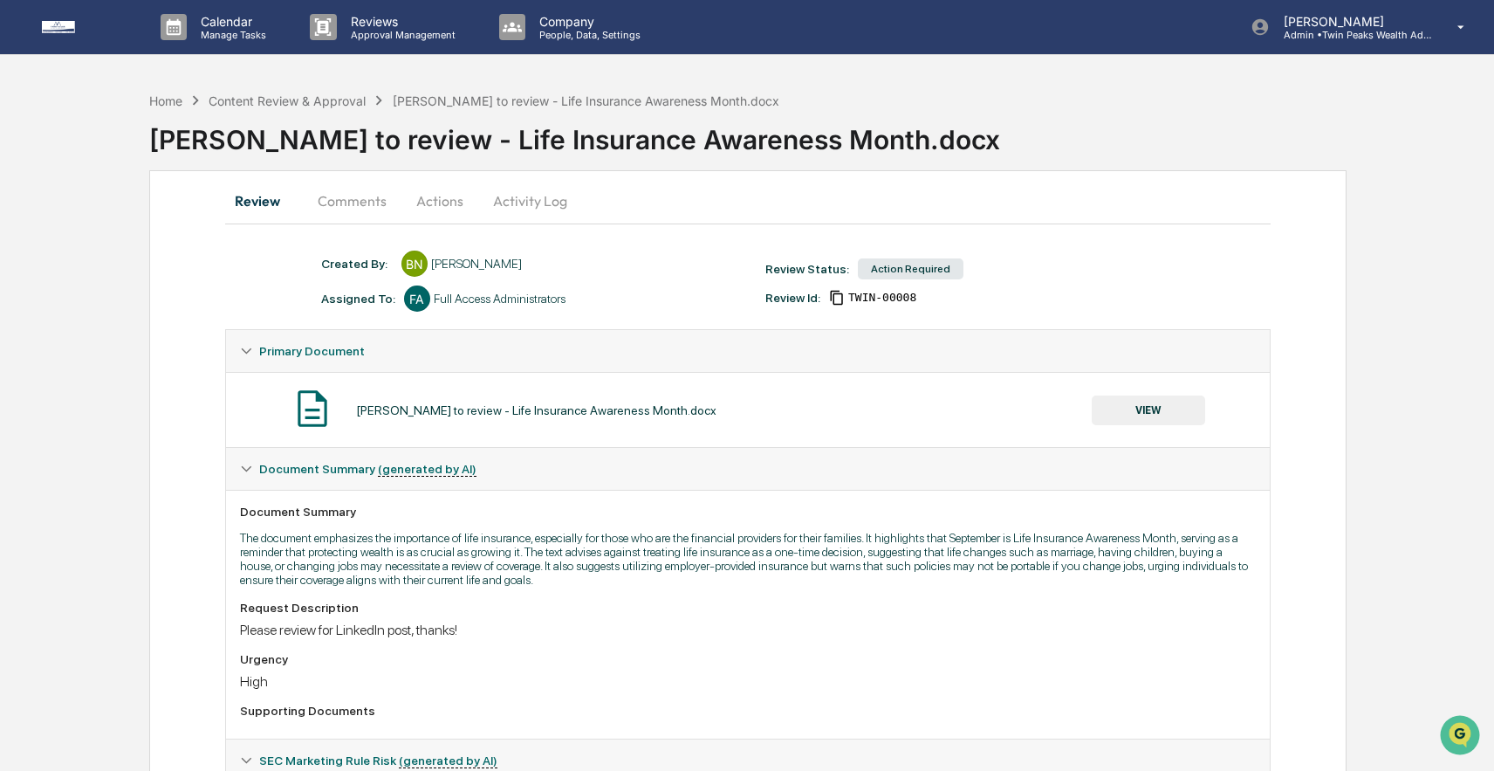
click at [425, 200] on button "Actions" at bounding box center [440, 201] width 79 height 42
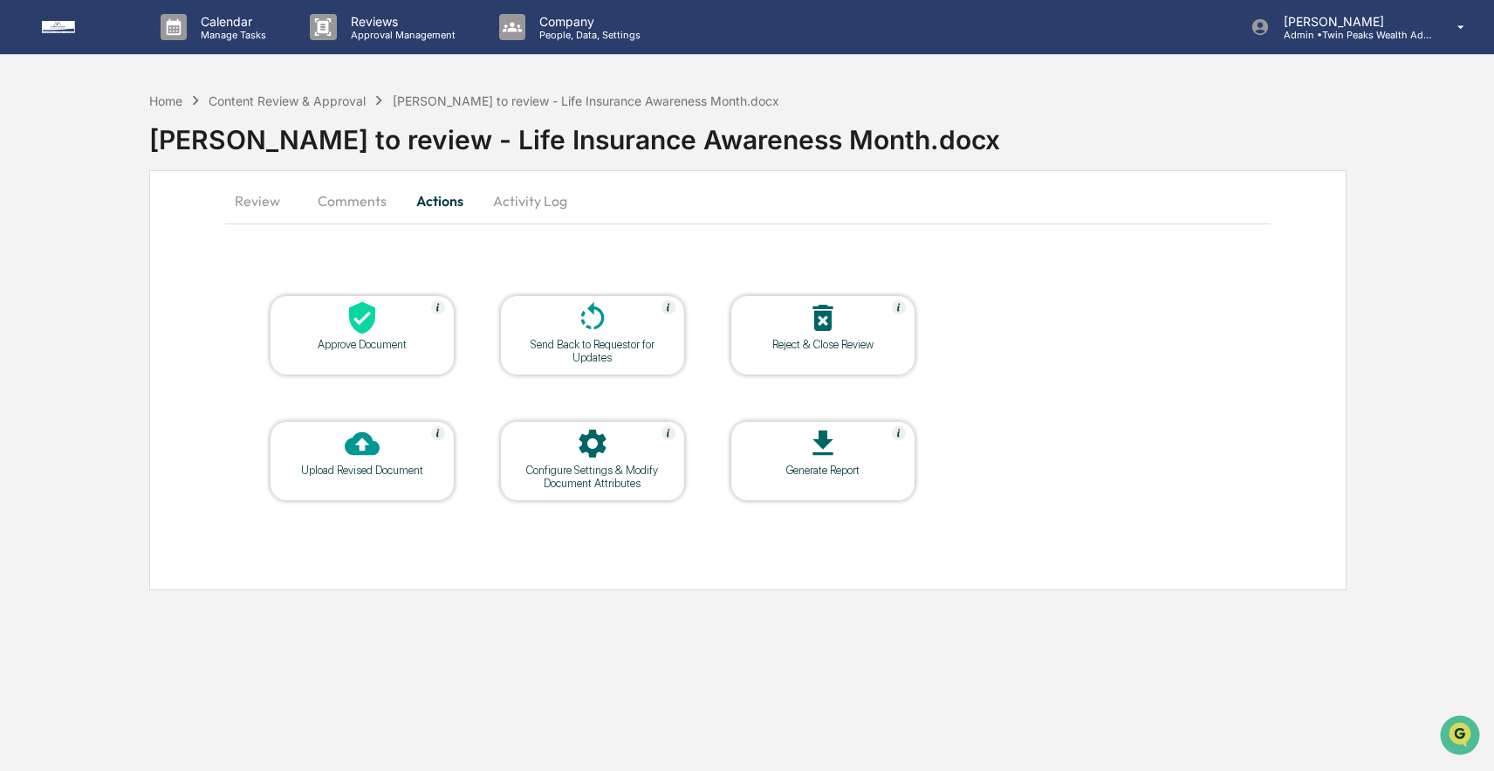
click at [585, 319] on icon at bounding box center [592, 317] width 35 height 35
click at [355, 447] on icon at bounding box center [362, 444] width 35 height 24
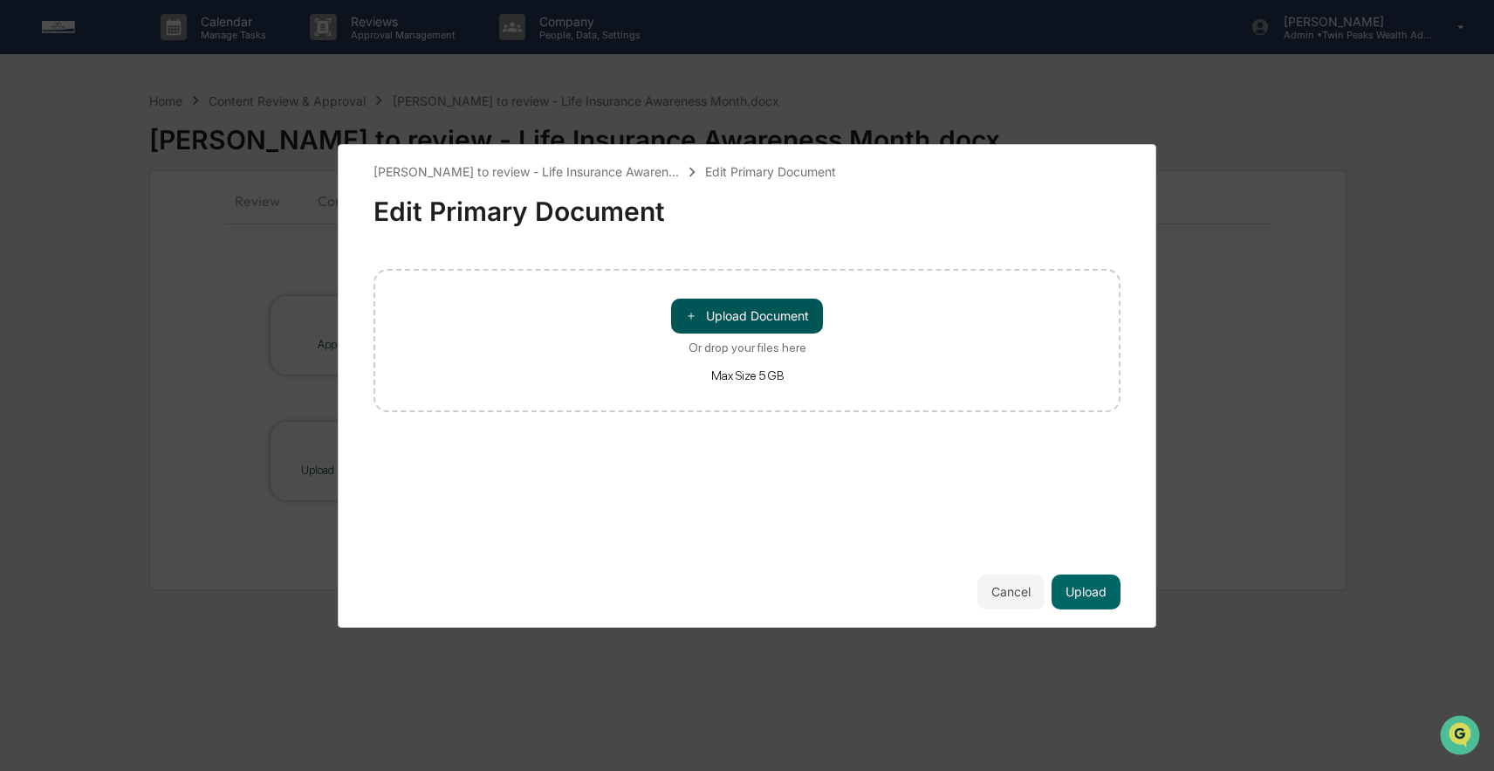
click at [717, 308] on button "＋ Upload Document" at bounding box center [747, 315] width 152 height 35
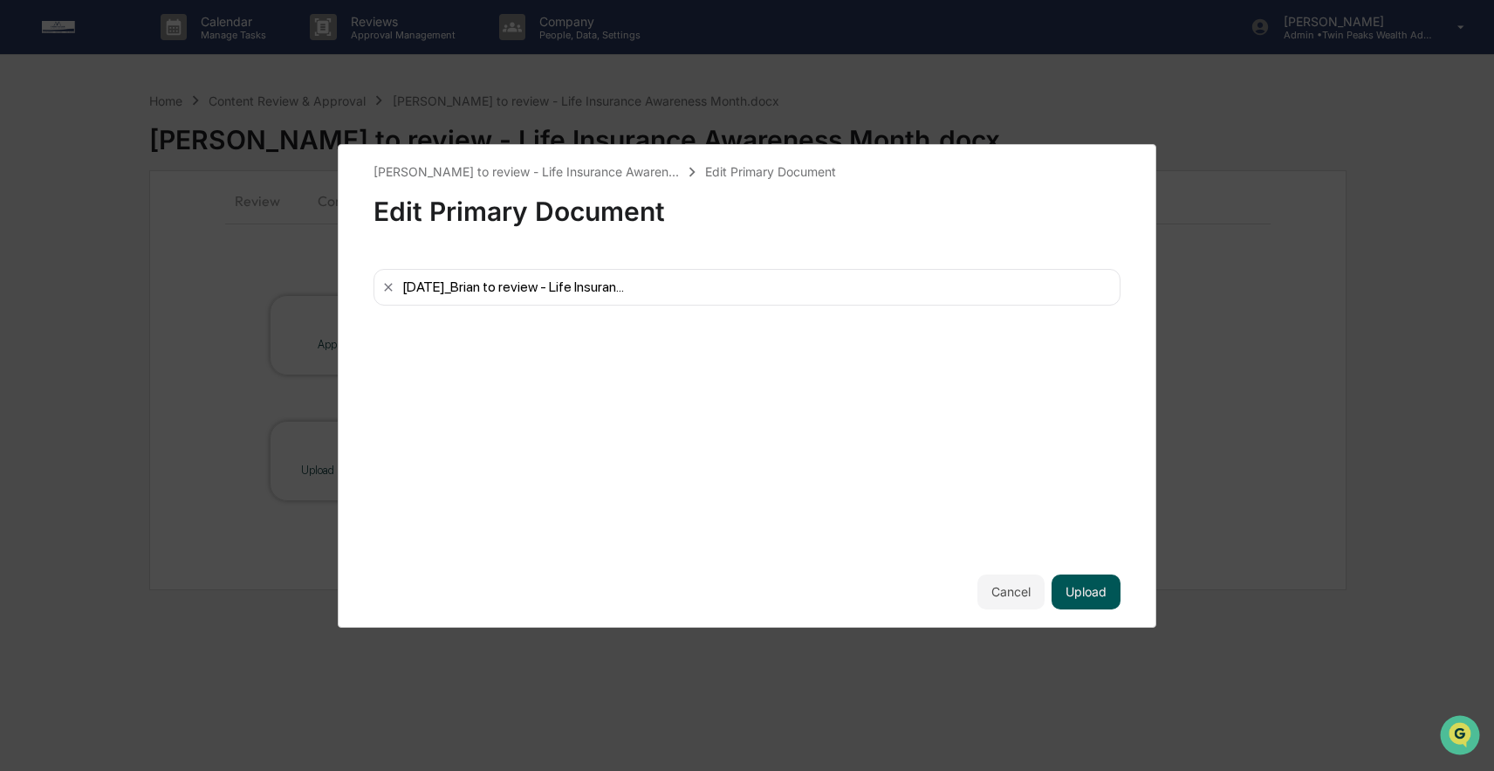
click at [1080, 593] on button "Upload" at bounding box center [1086, 591] width 69 height 35
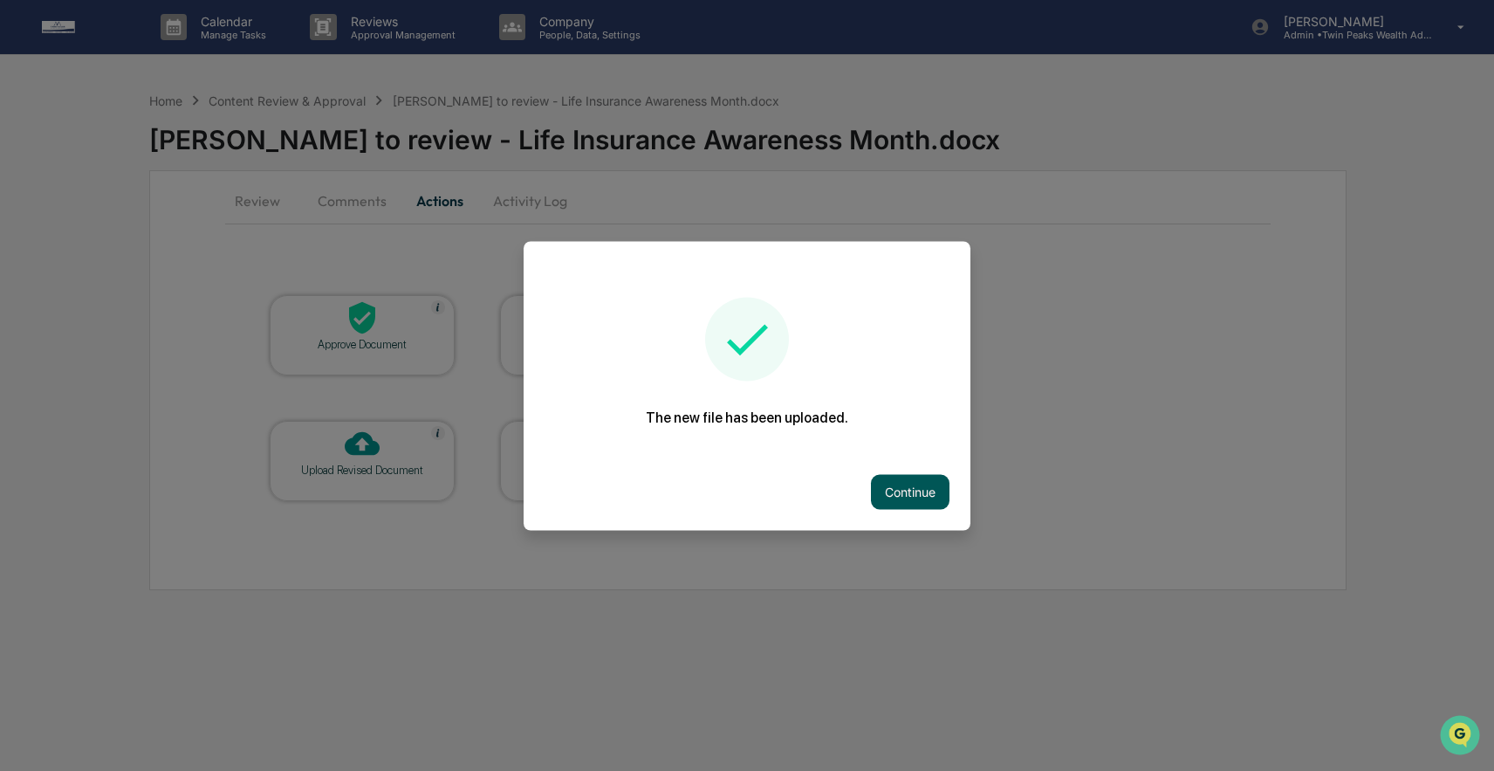
click at [913, 479] on button "Continue" at bounding box center [910, 491] width 79 height 35
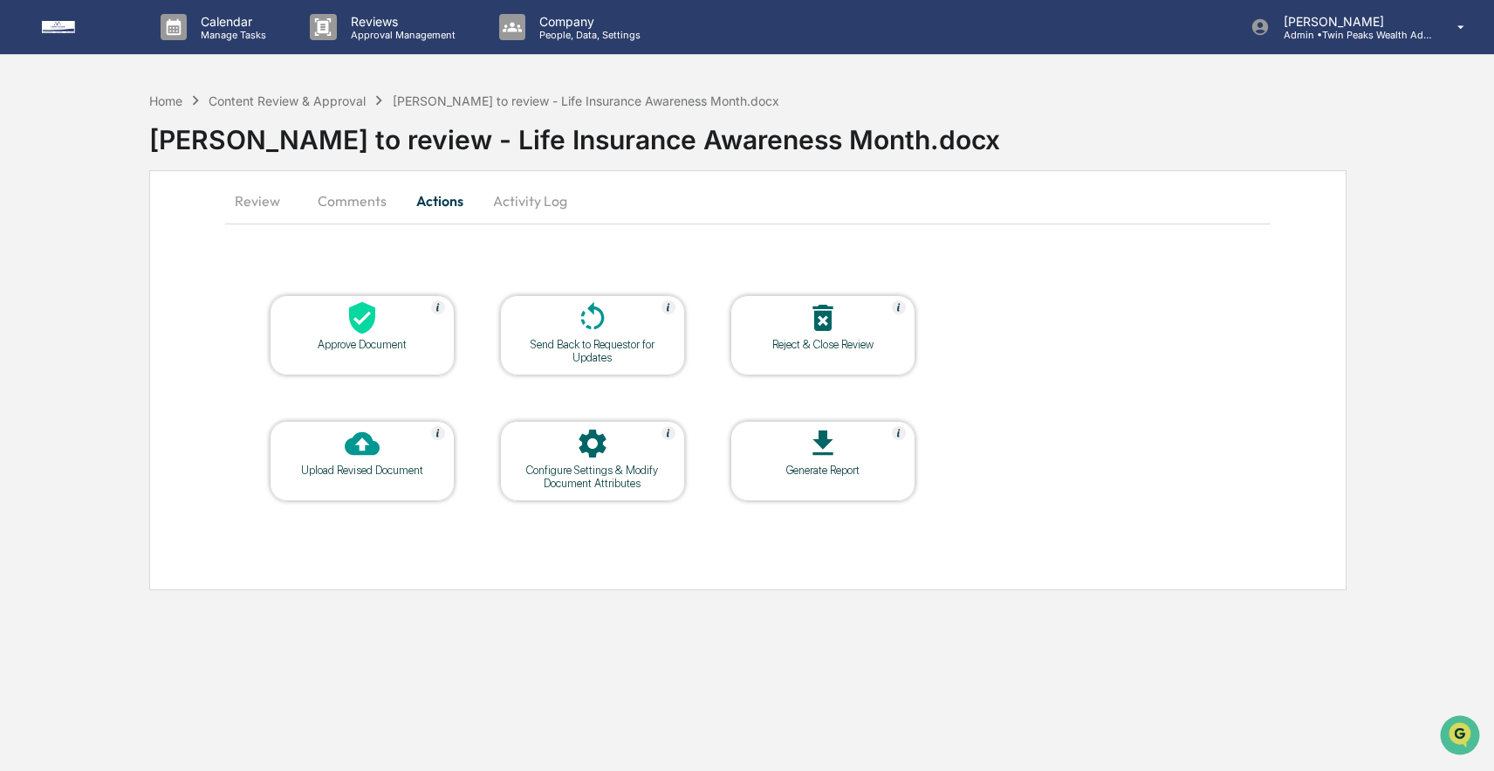
click at [604, 323] on icon at bounding box center [592, 317] width 35 height 35
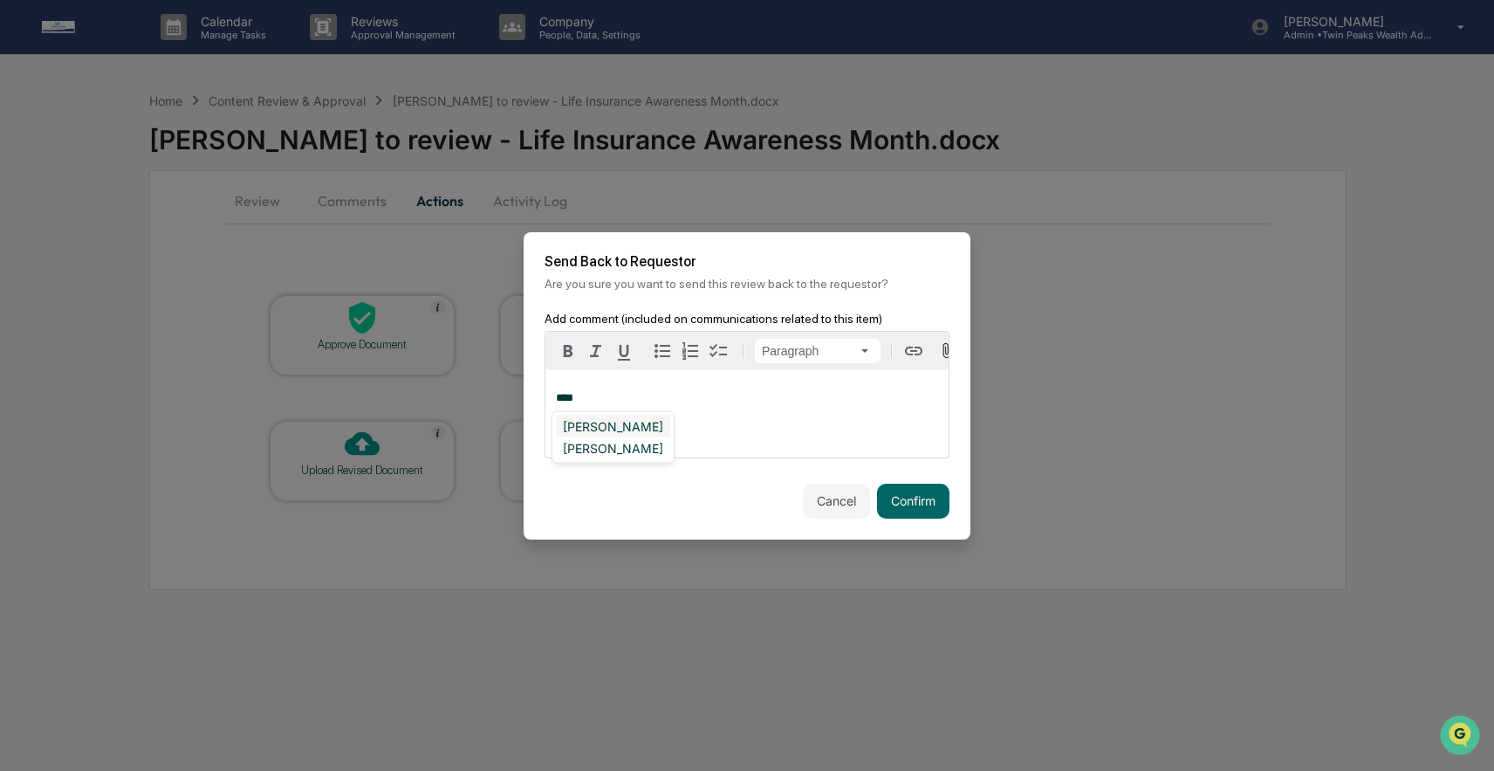
click at [615, 419] on div "[PERSON_NAME]" at bounding box center [613, 426] width 114 height 22
click at [927, 499] on button "Confirm" at bounding box center [913, 500] width 72 height 35
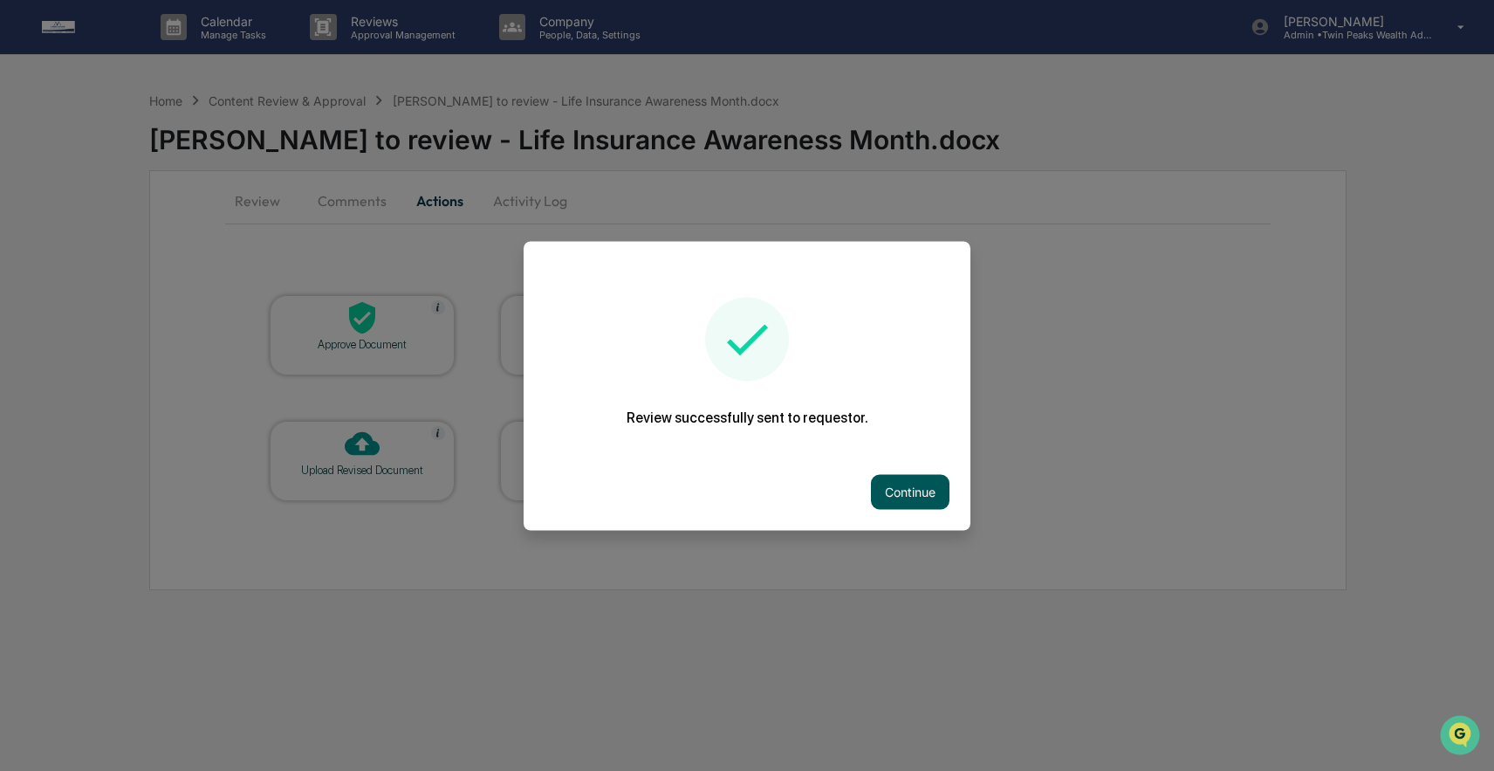
click at [889, 491] on button "Continue" at bounding box center [910, 491] width 79 height 35
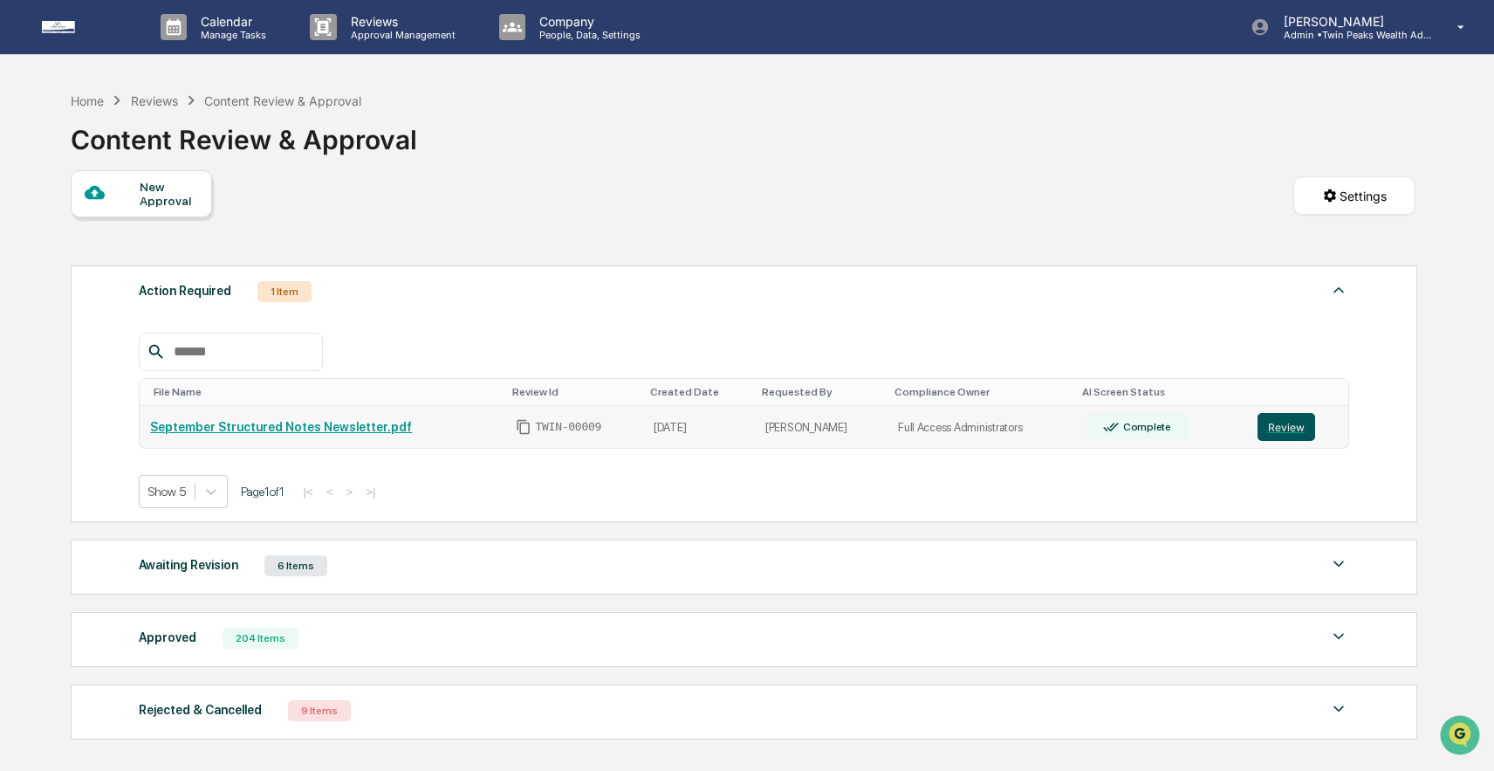
click at [1272, 424] on button "Review" at bounding box center [1286, 427] width 58 height 28
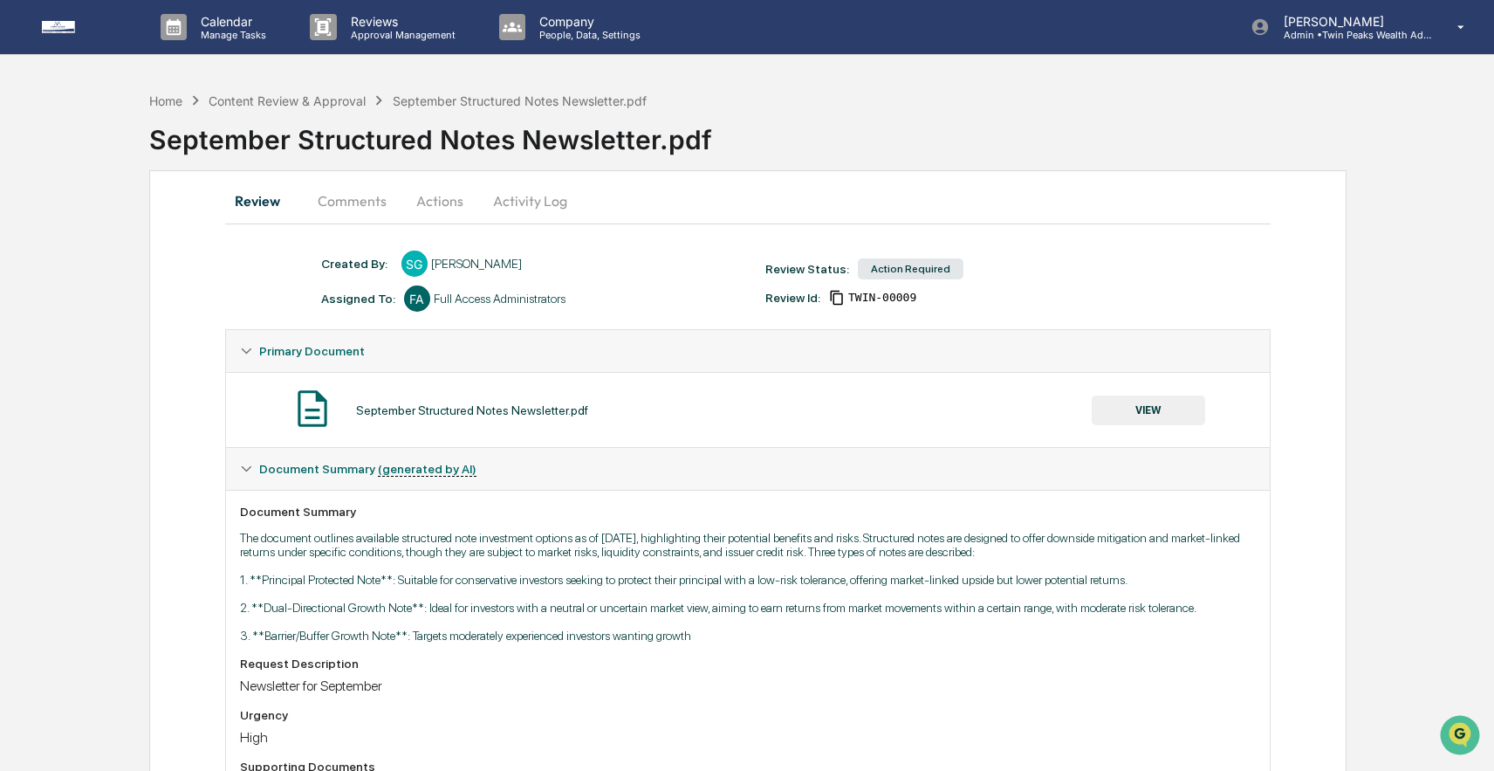
click at [510, 201] on button "Activity Log" at bounding box center [530, 201] width 102 height 42
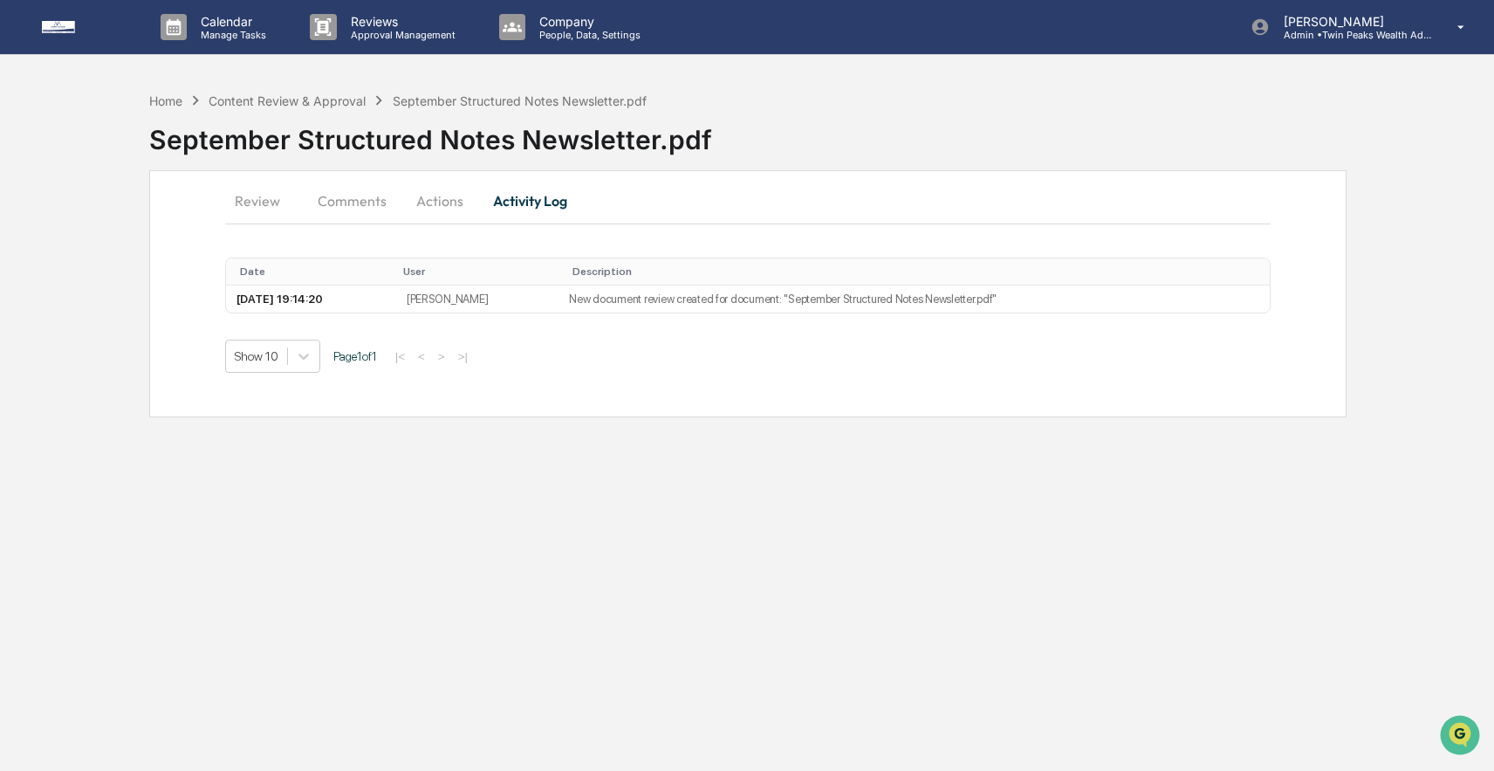
click at [363, 198] on button "Comments" at bounding box center [352, 201] width 97 height 42
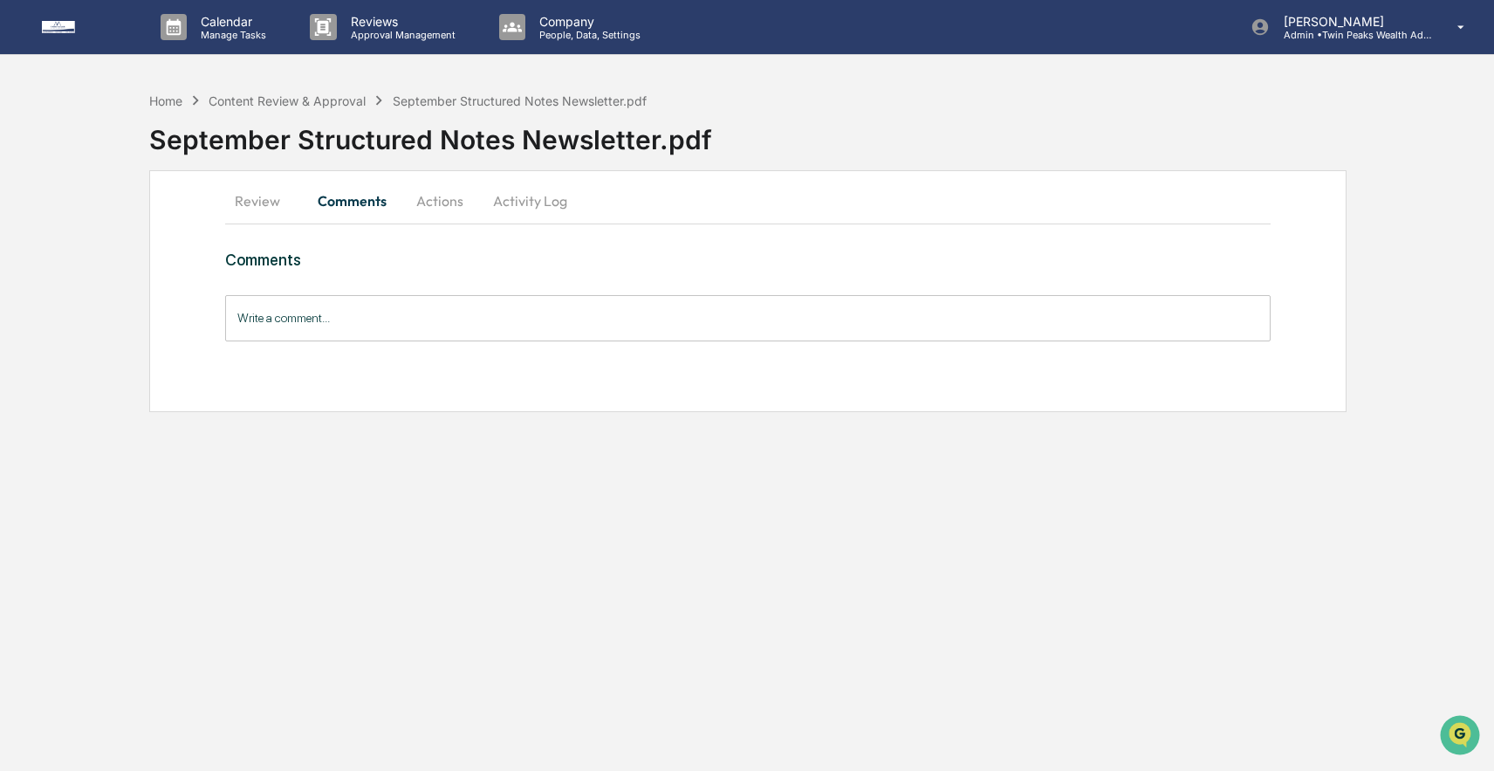
click at [432, 195] on button "Actions" at bounding box center [440, 201] width 79 height 42
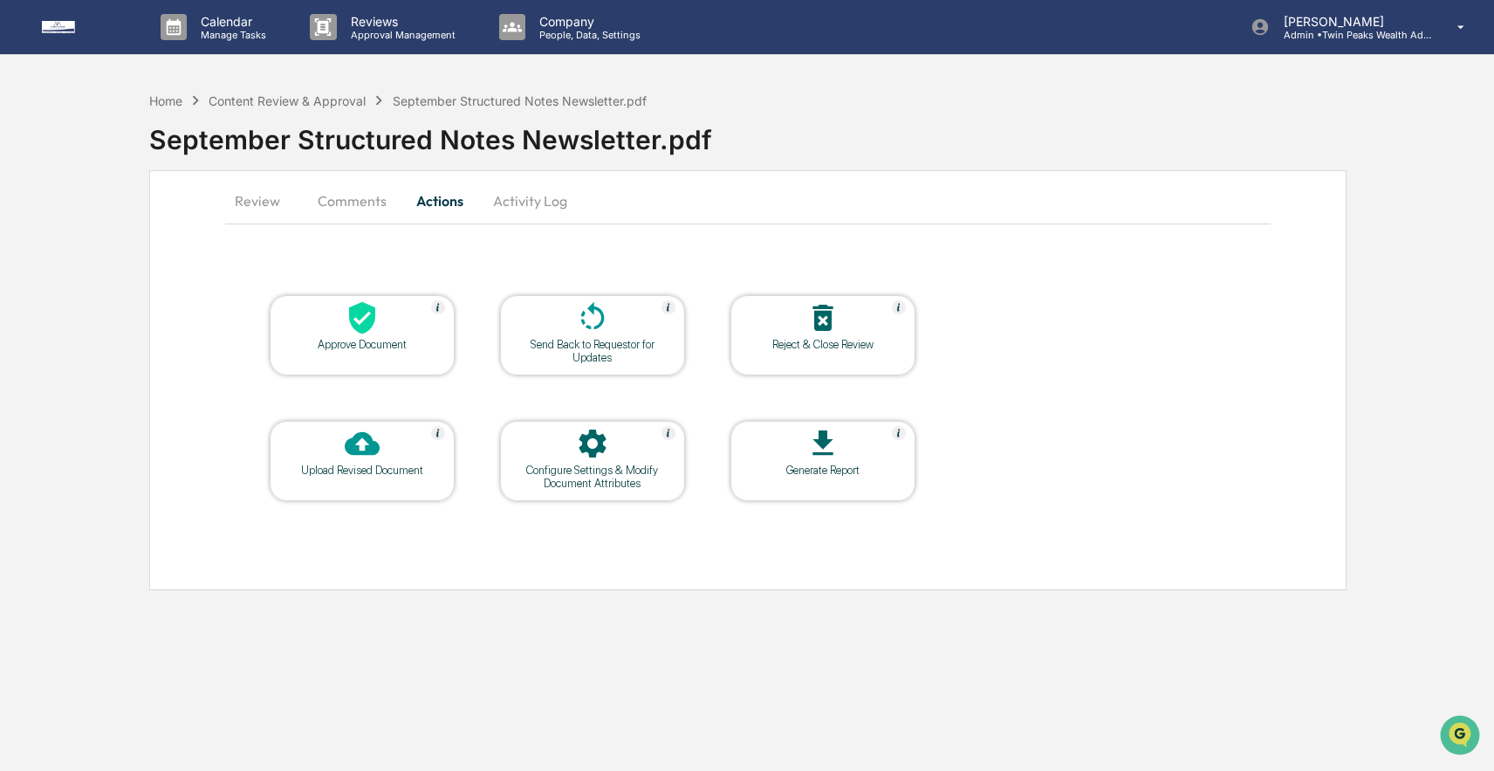
click at [365, 446] on icon at bounding box center [362, 444] width 35 height 24
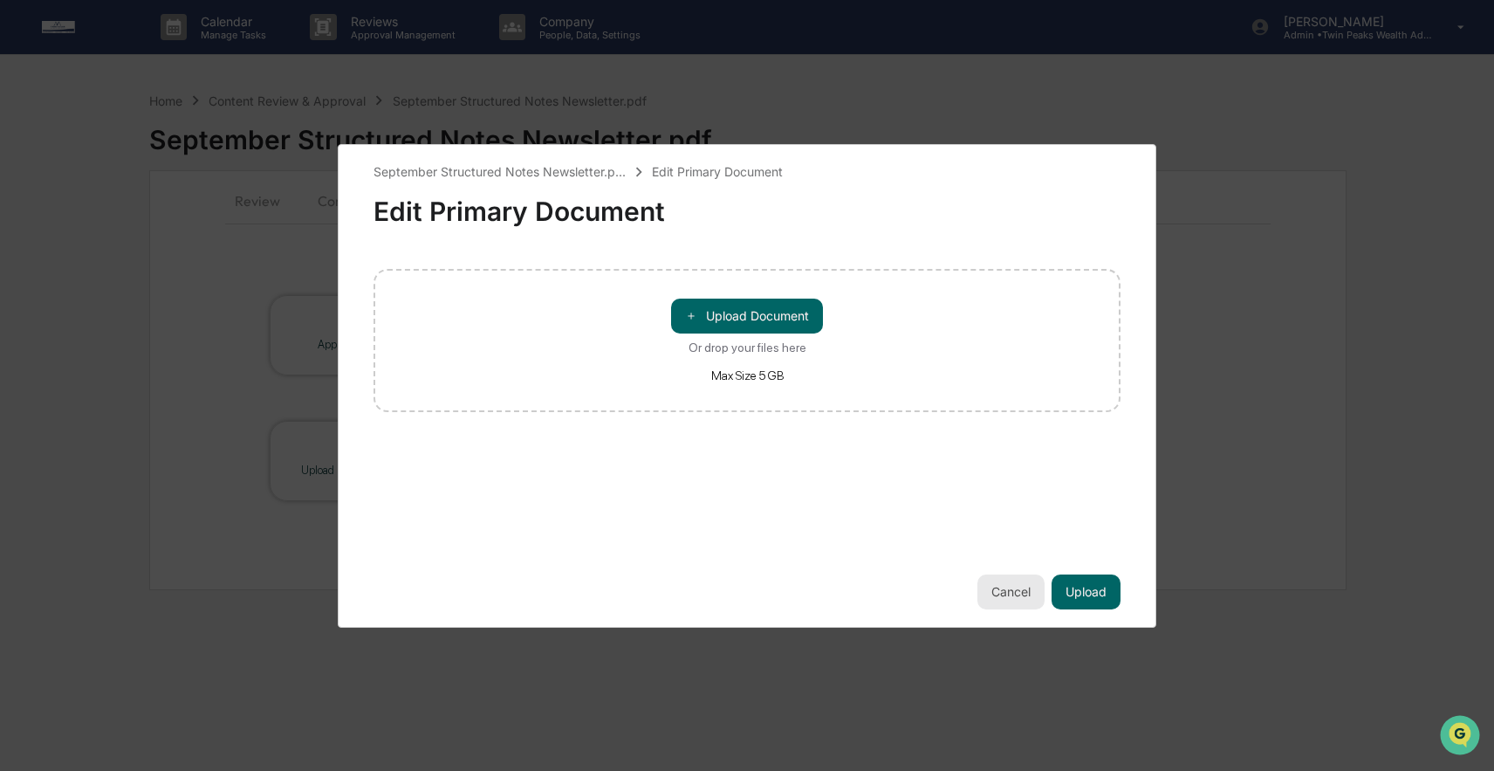
click at [1008, 592] on button "Cancel" at bounding box center [1010, 591] width 67 height 35
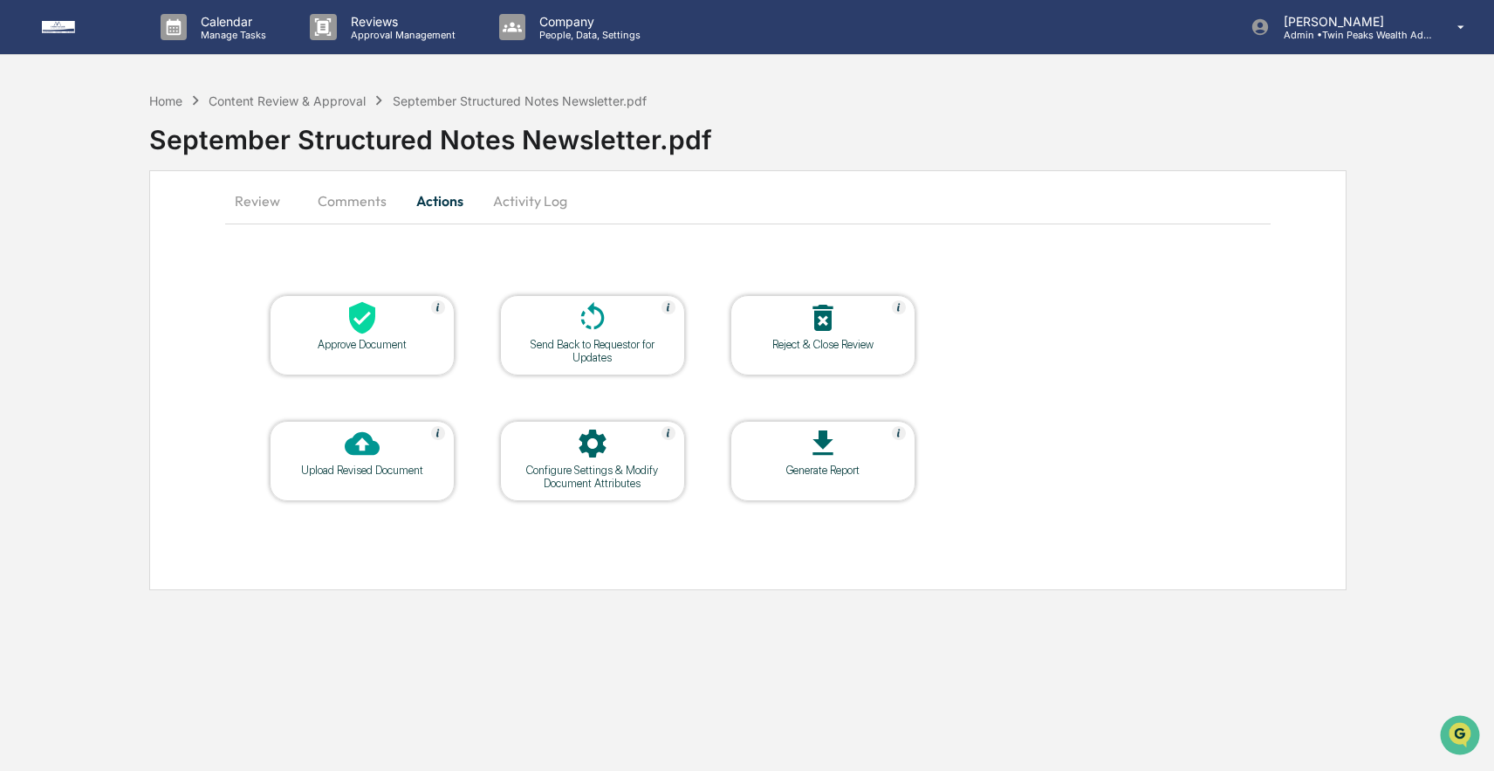
click at [327, 205] on button "Comments" at bounding box center [352, 201] width 97 height 42
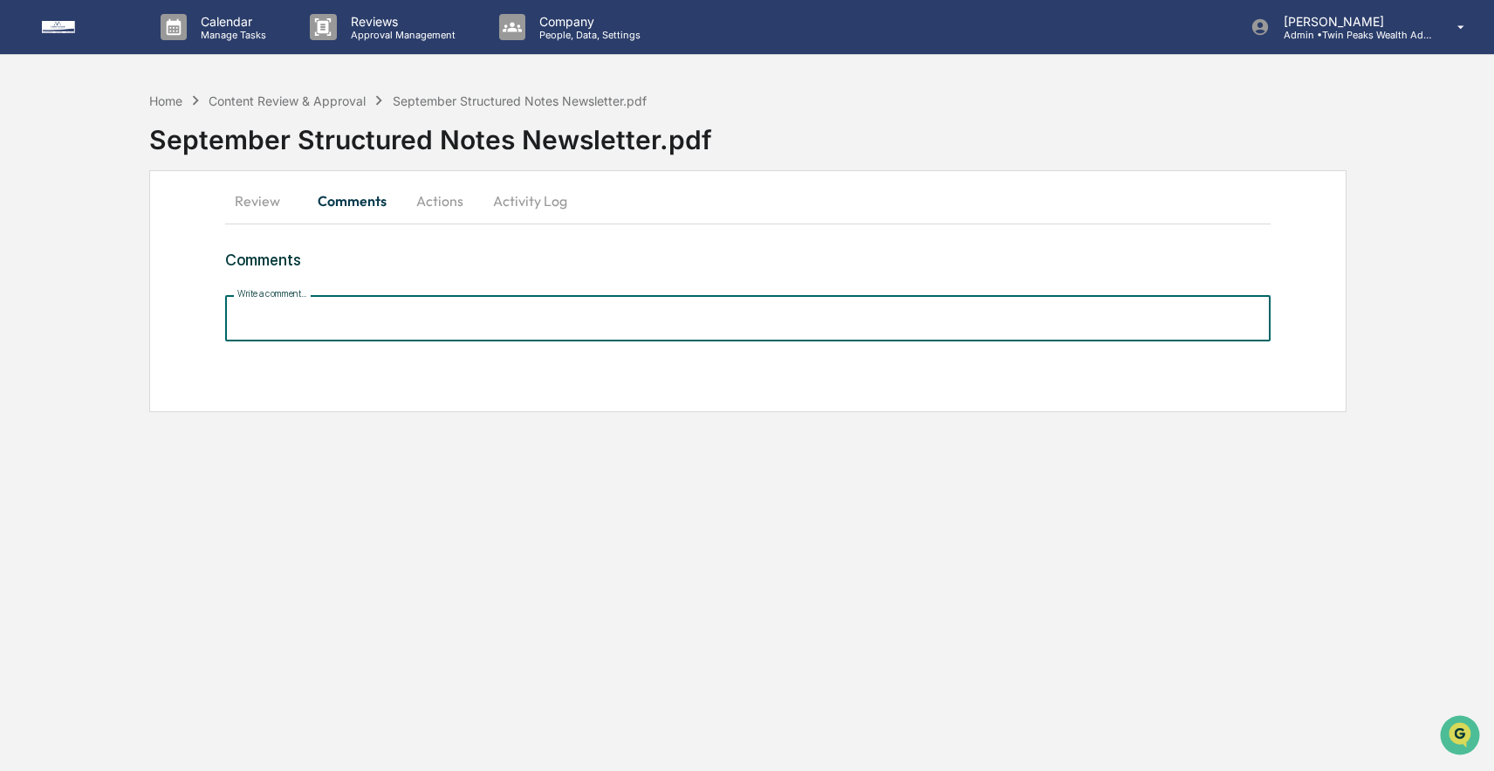
click at [333, 325] on input "Write a comment..." at bounding box center [747, 318] width 1045 height 46
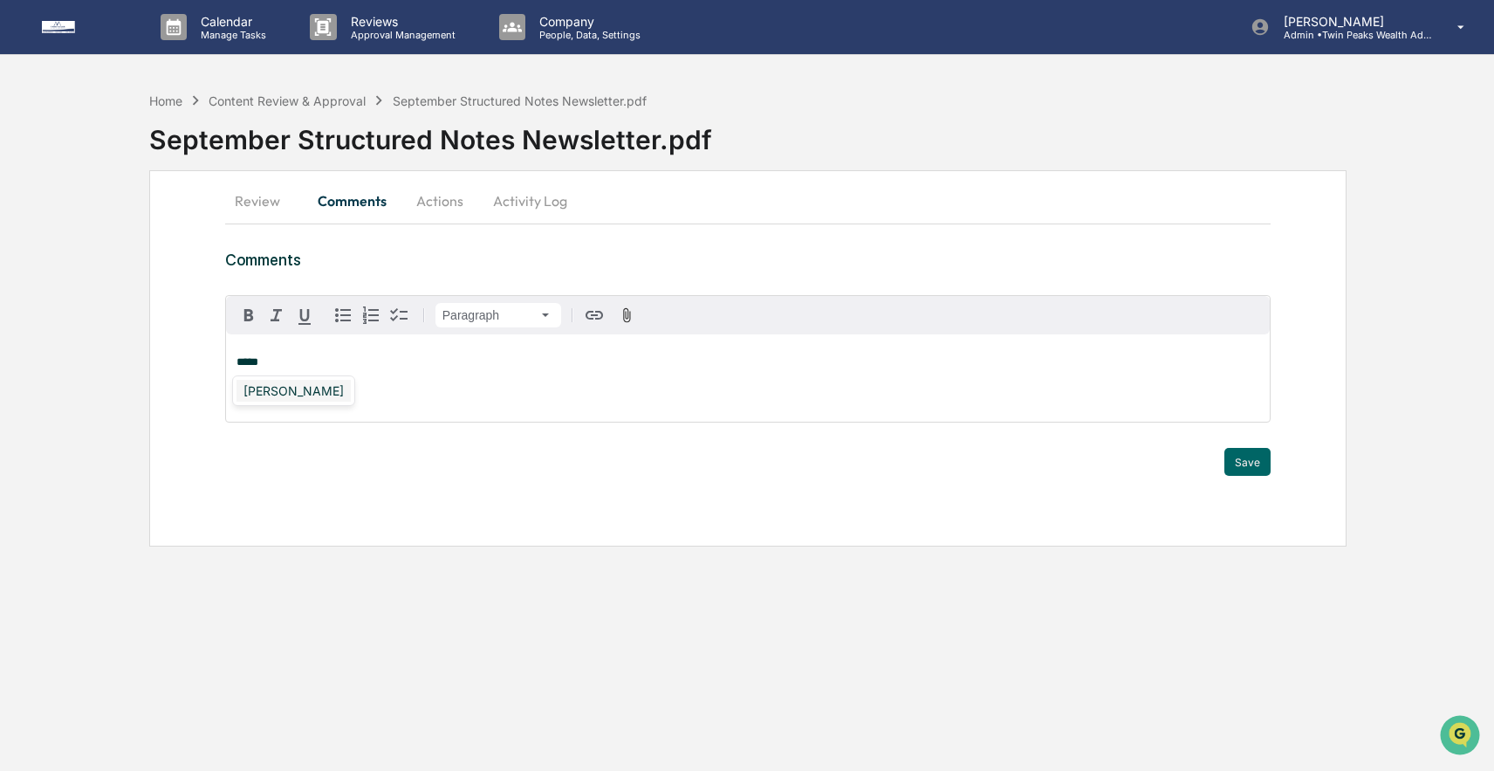
click at [281, 394] on div "[PERSON_NAME]" at bounding box center [293, 391] width 114 height 22
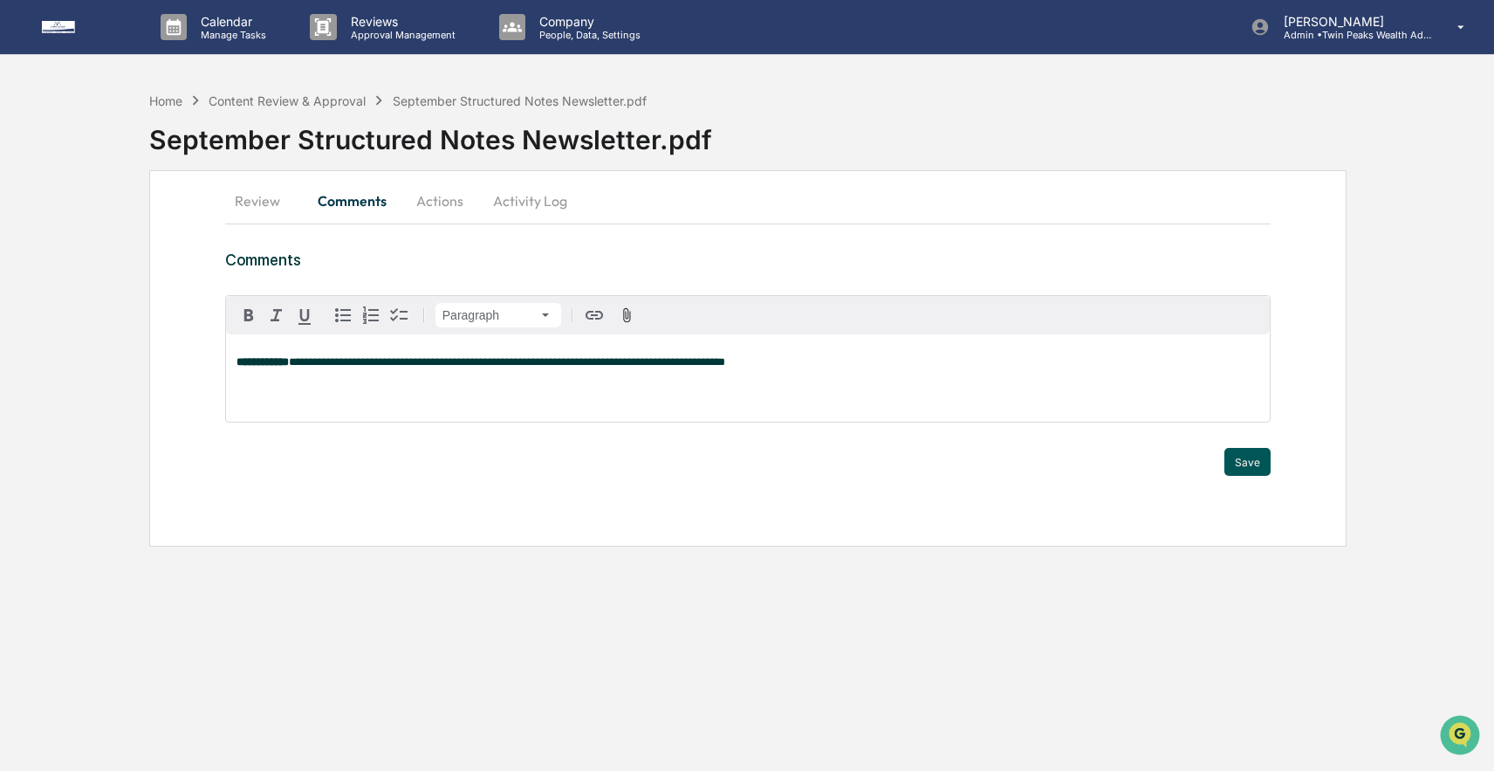
click at [1251, 458] on button "Save" at bounding box center [1247, 462] width 46 height 28
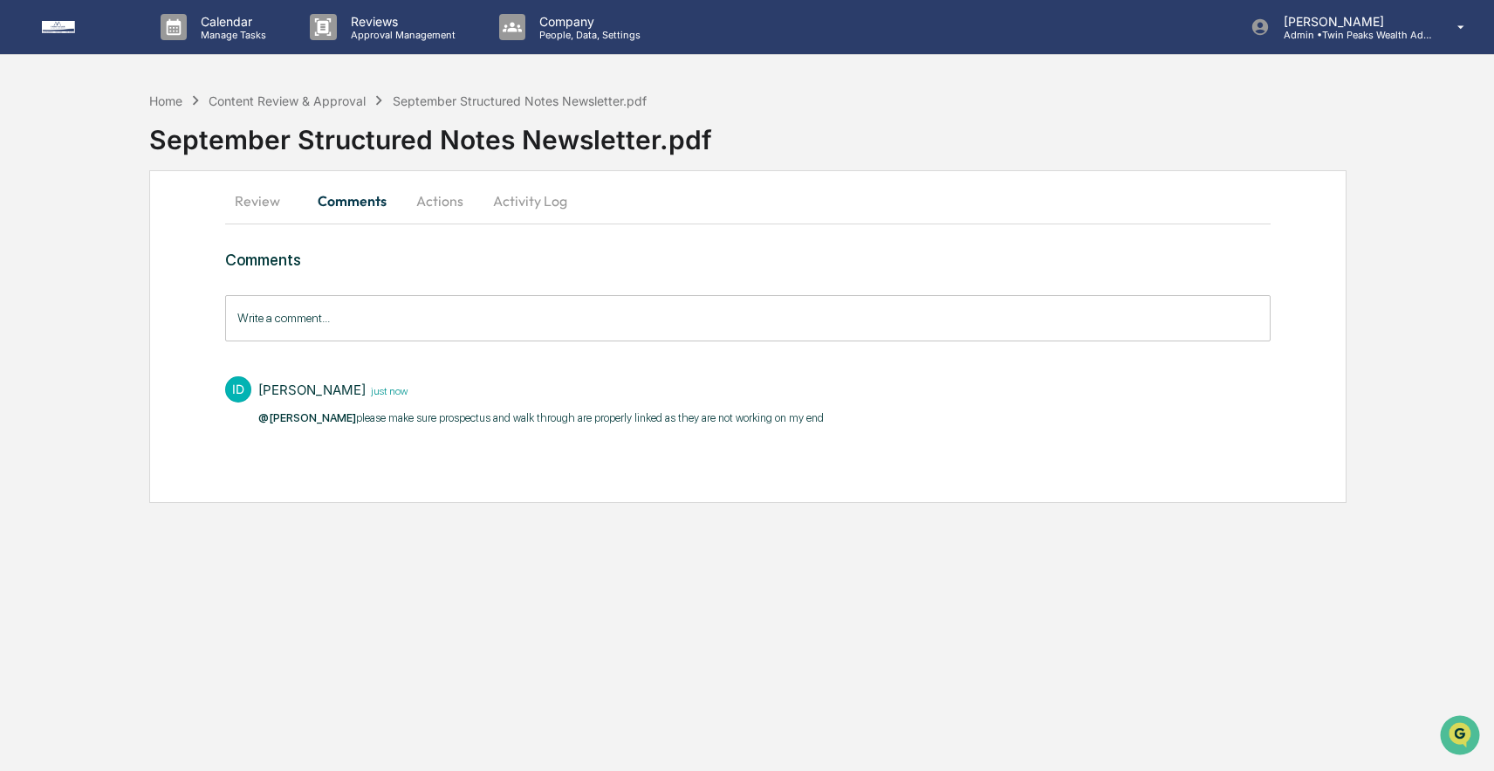
click at [452, 204] on button "Actions" at bounding box center [440, 201] width 79 height 42
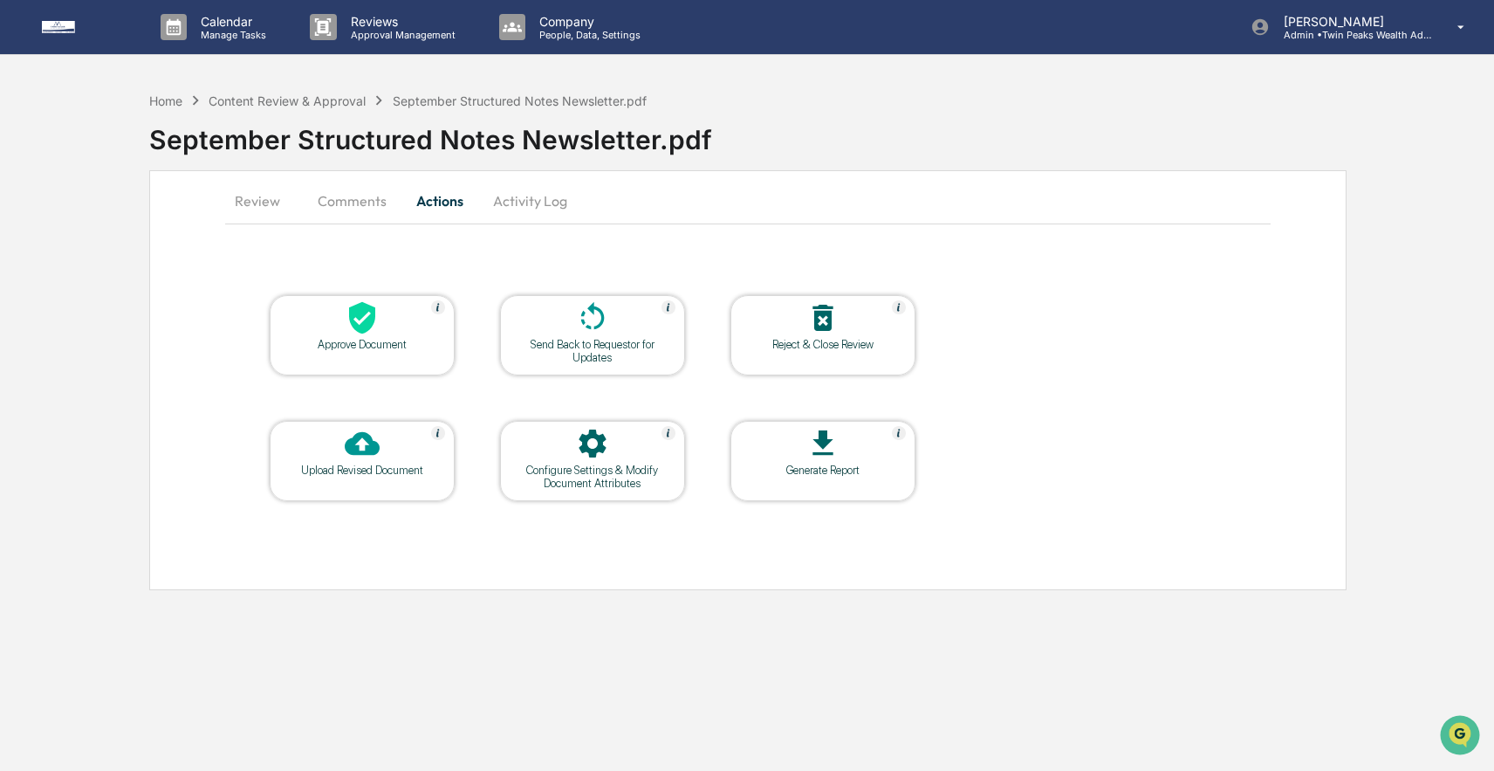
click at [365, 313] on icon at bounding box center [362, 318] width 26 height 32
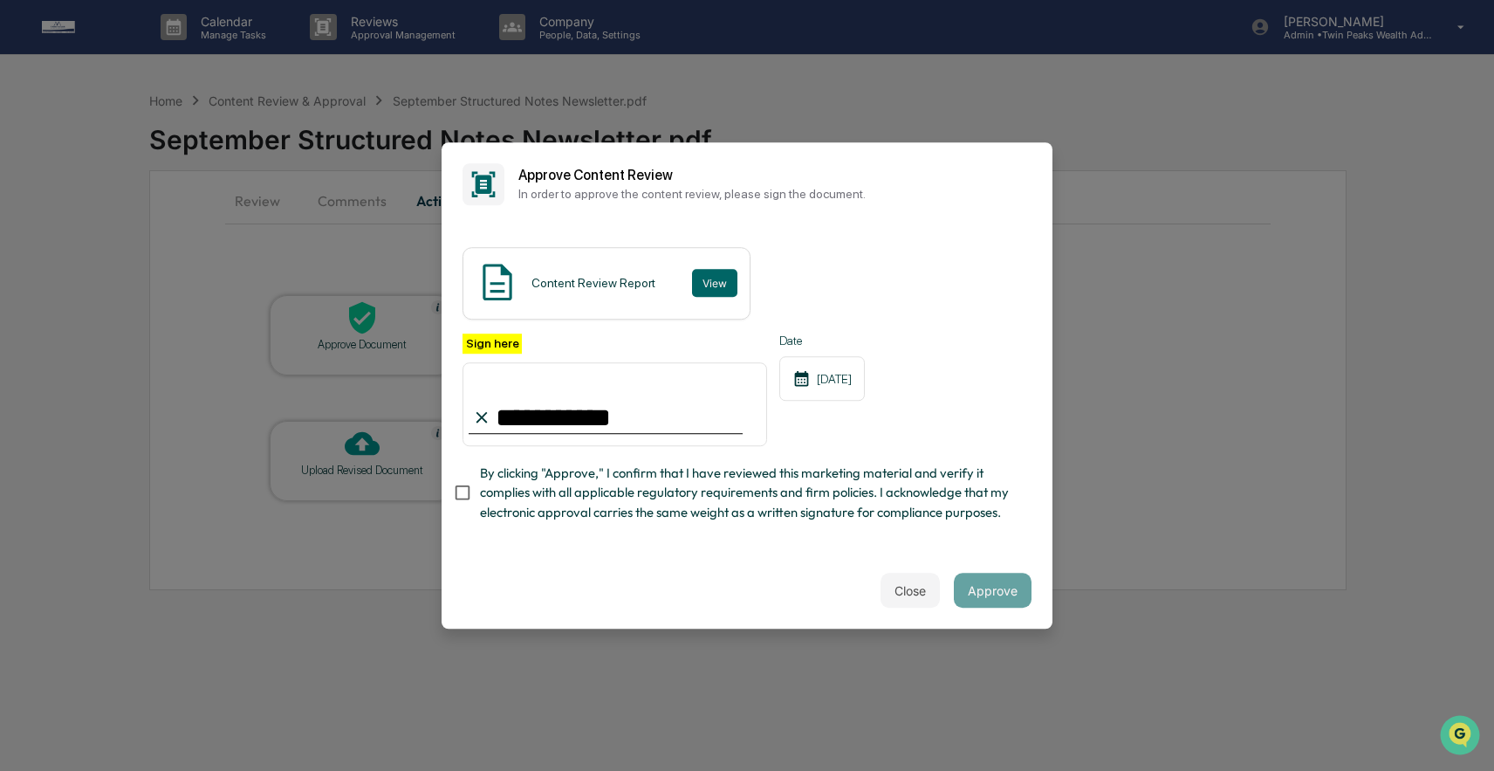
type input "**********"
click at [1000, 582] on button "Approve" at bounding box center [993, 589] width 78 height 35
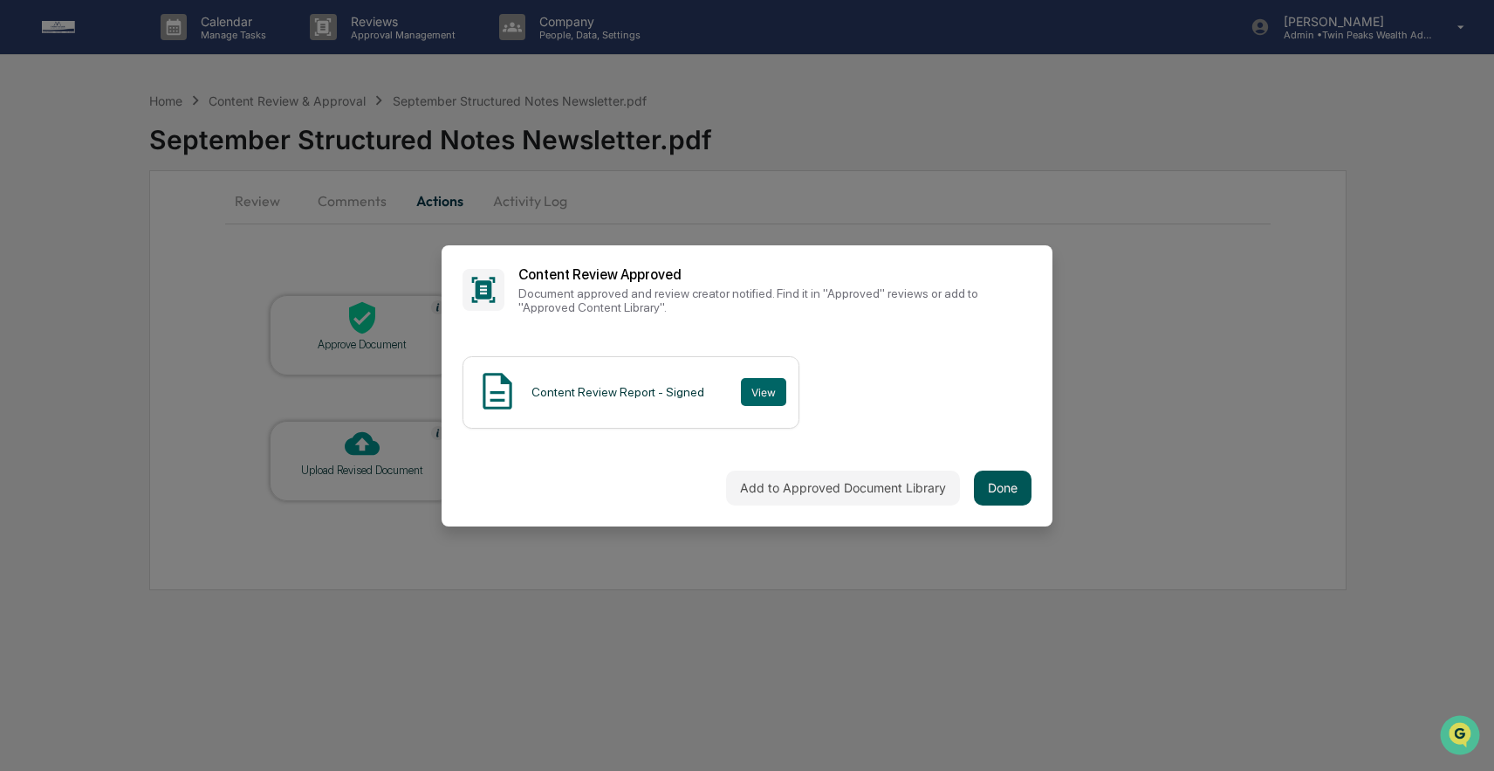
click at [999, 483] on button "Done" at bounding box center [1003, 487] width 58 height 35
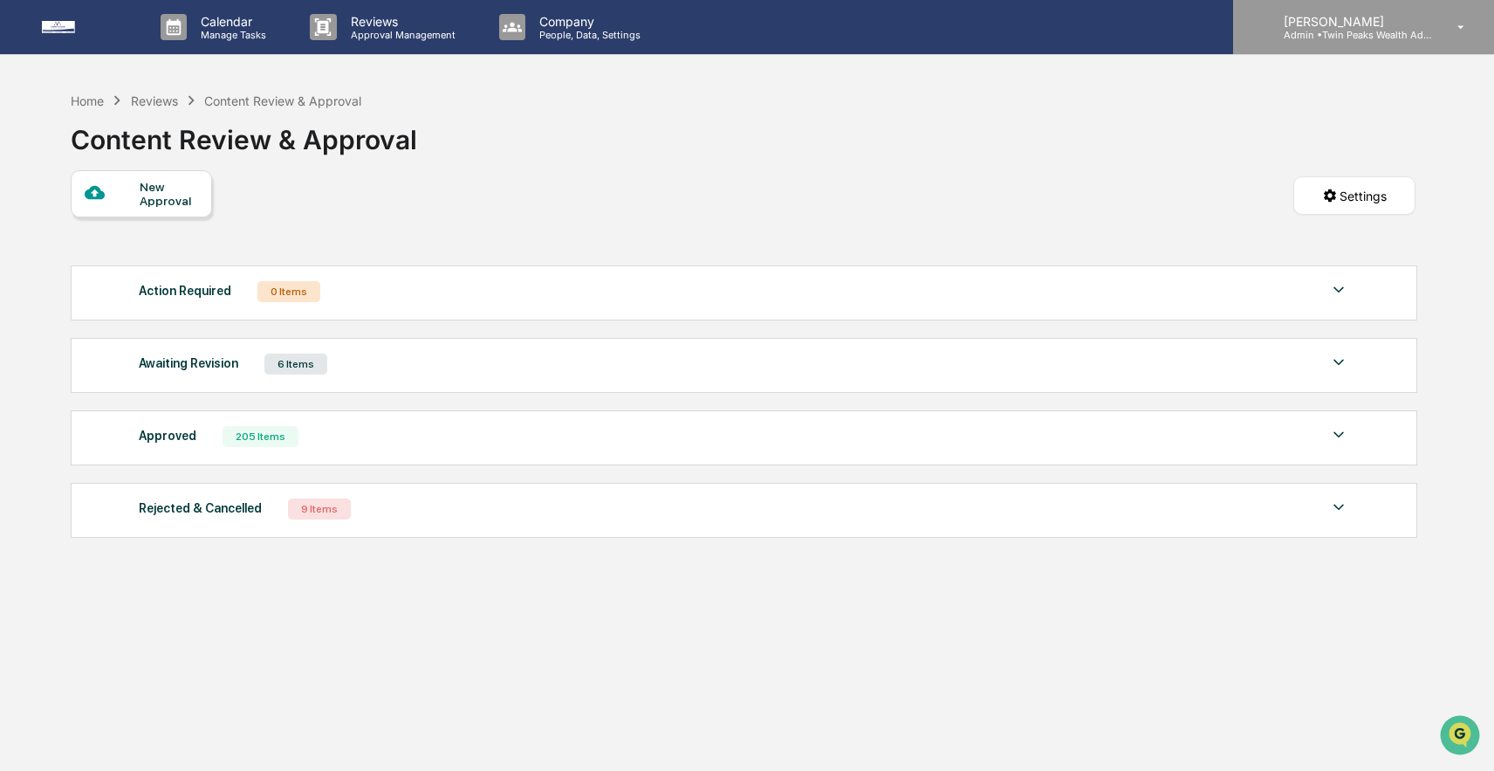
click at [1416, 26] on p "[PERSON_NAME]" at bounding box center [1351, 21] width 162 height 15
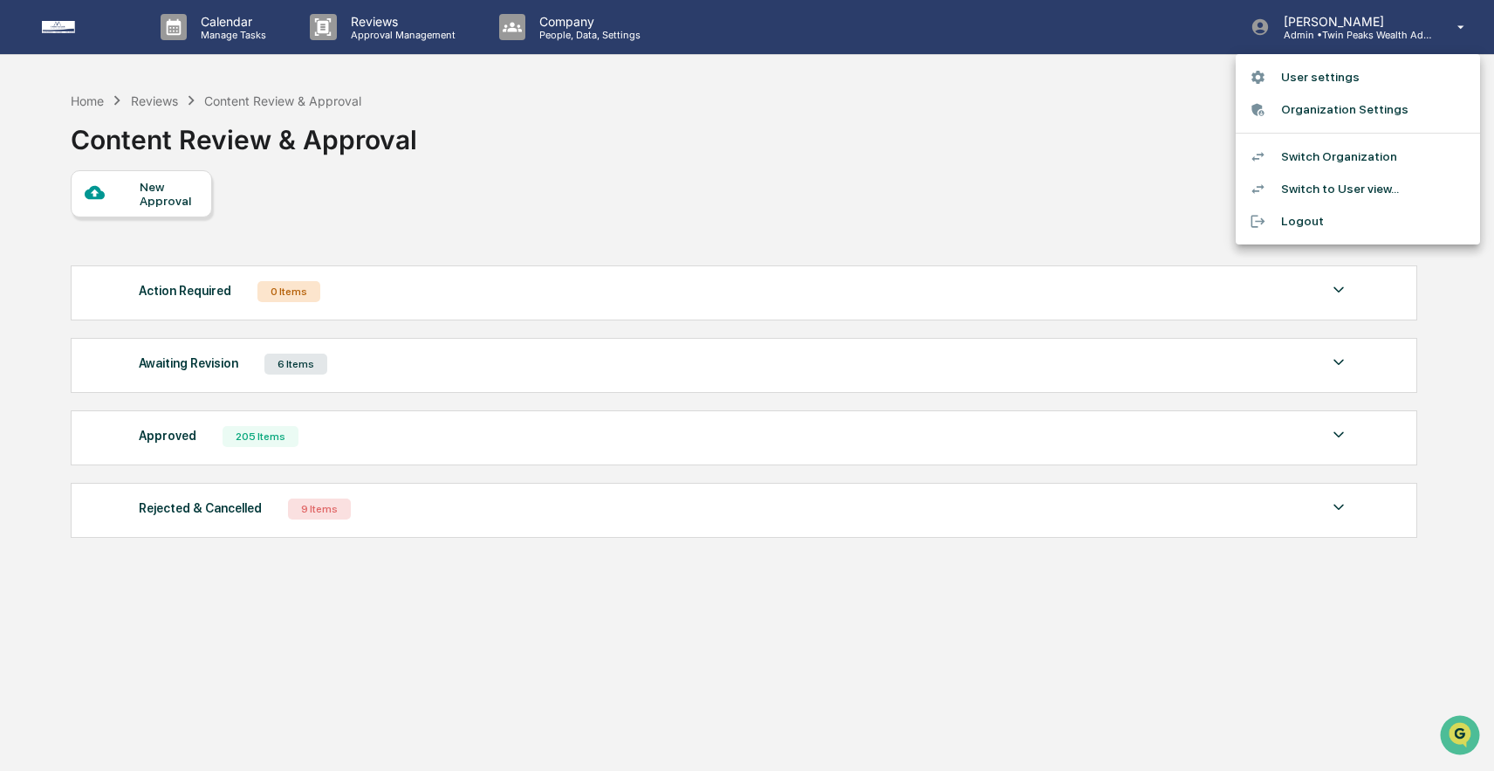
click at [94, 99] on div at bounding box center [747, 385] width 1494 height 771
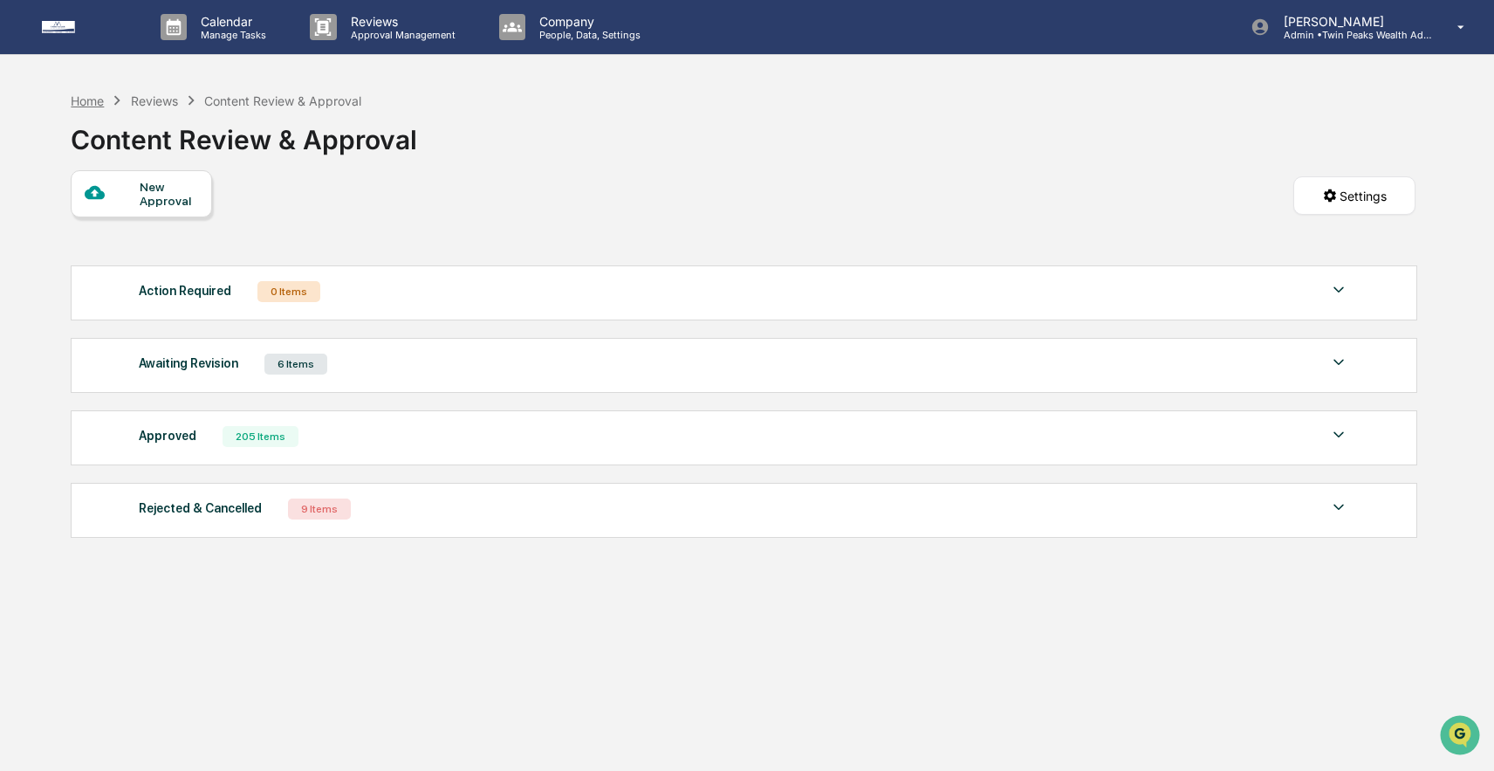
click at [90, 99] on div "Home" at bounding box center [87, 100] width 33 height 15
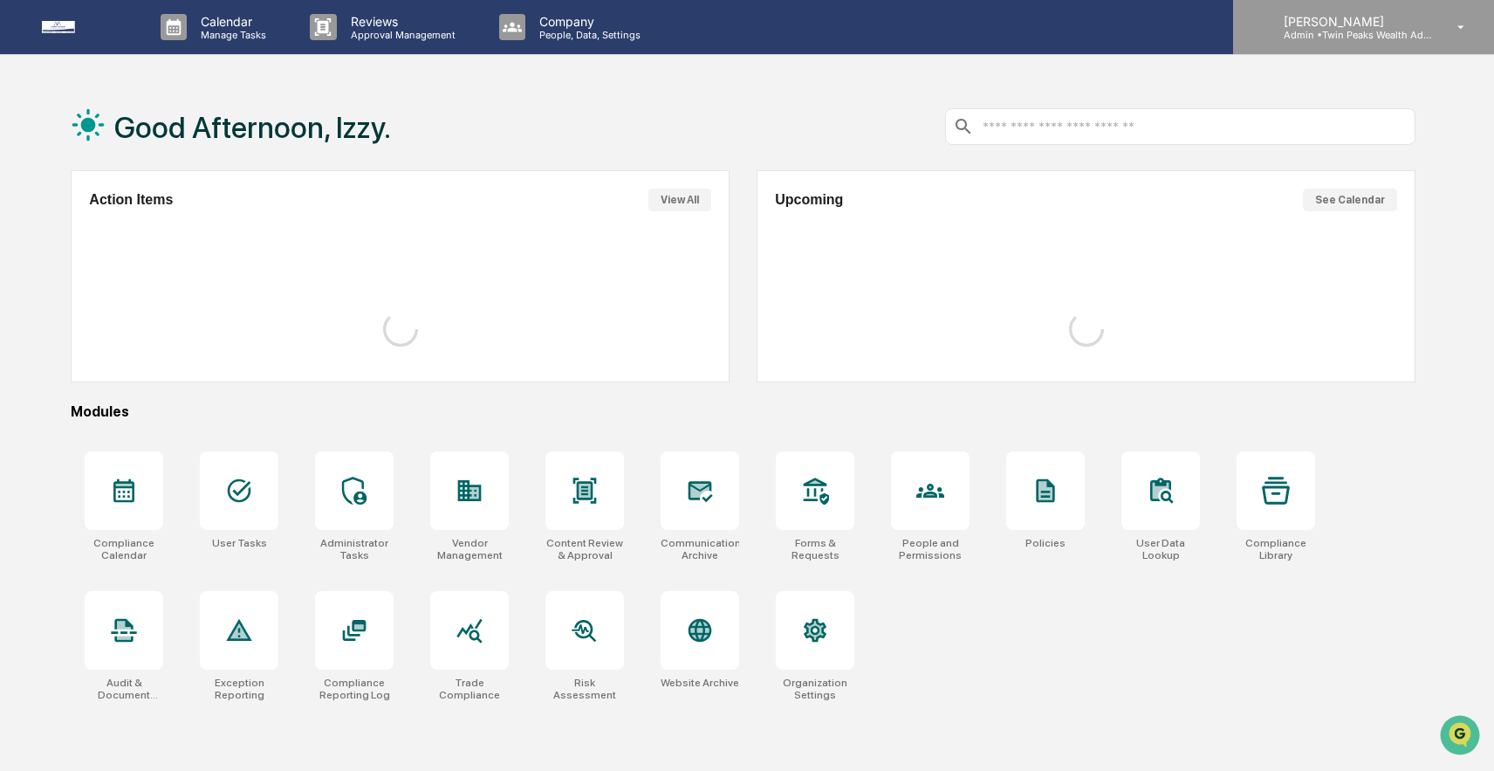
click at [1276, 29] on p "Admin • Twin Peaks Wealth Advisors" at bounding box center [1351, 35] width 162 height 12
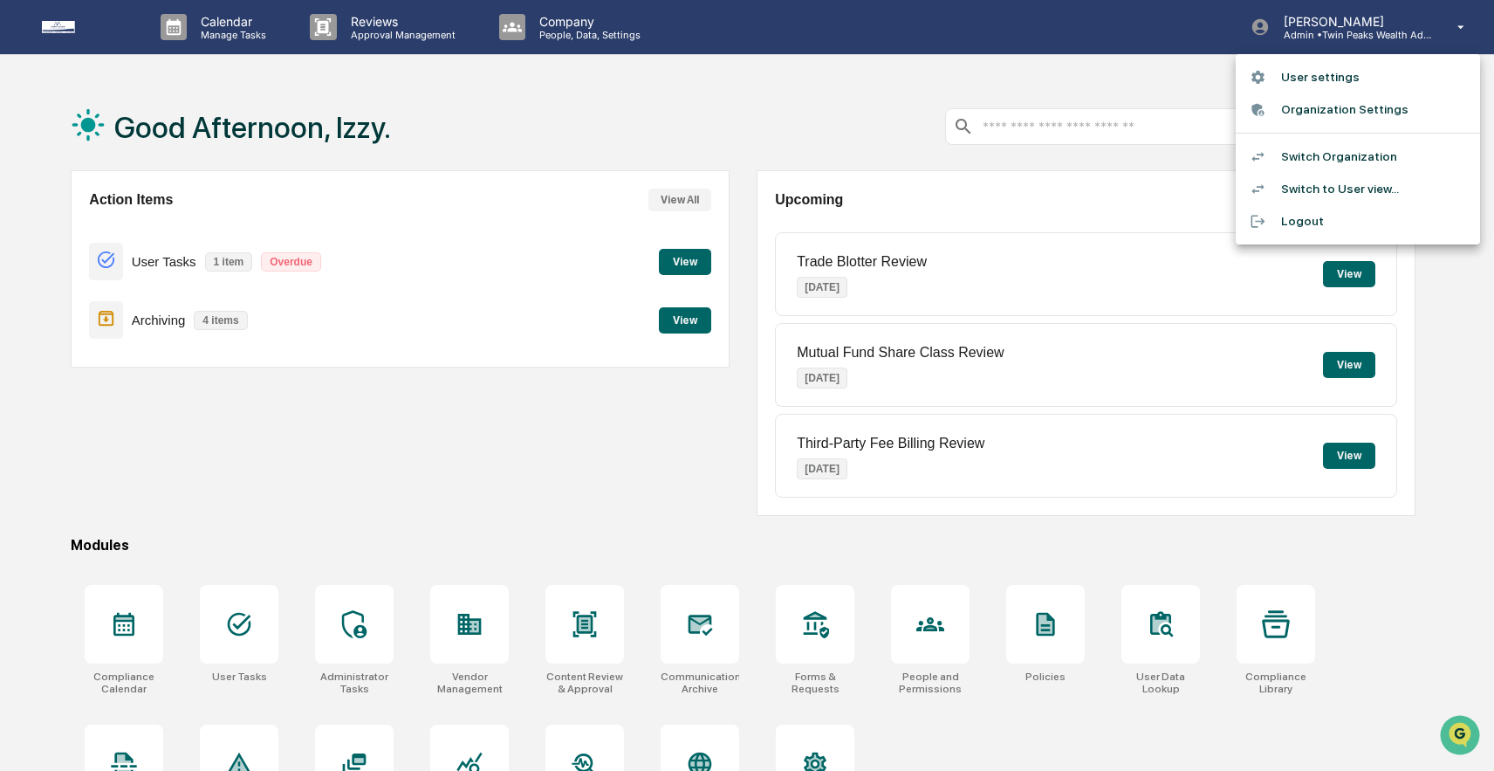
click at [1298, 143] on li "Switch Organization" at bounding box center [1358, 156] width 244 height 32
